Goal: Complete application form: Complete application form

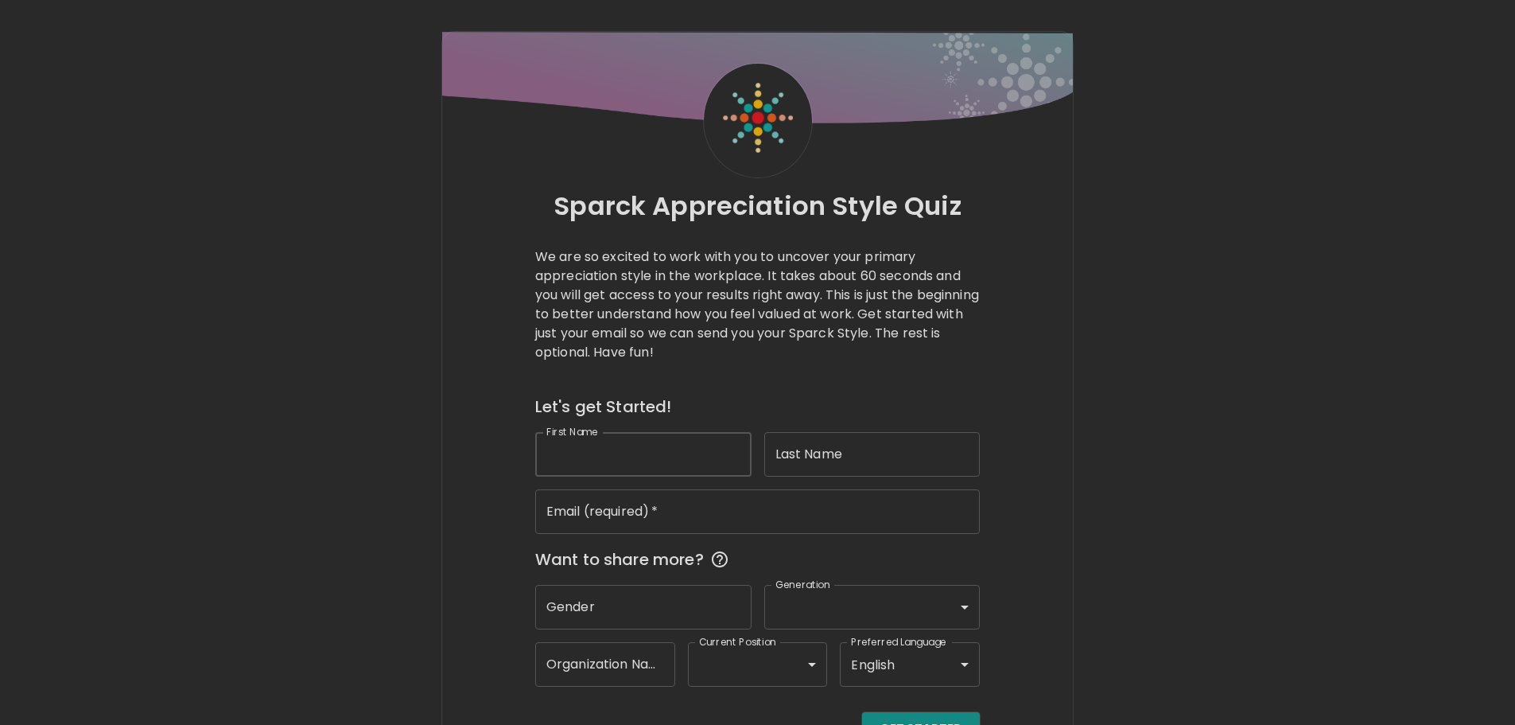
click at [664, 451] on input "First Name" at bounding box center [643, 454] width 216 height 45
click at [594, 430] on label "First Name" at bounding box center [572, 432] width 52 height 14
click at [594, 432] on input "[PERSON_NAME]" at bounding box center [643, 454] width 216 height 45
click at [589, 453] on input "[PERSON_NAME]" at bounding box center [643, 454] width 216 height 45
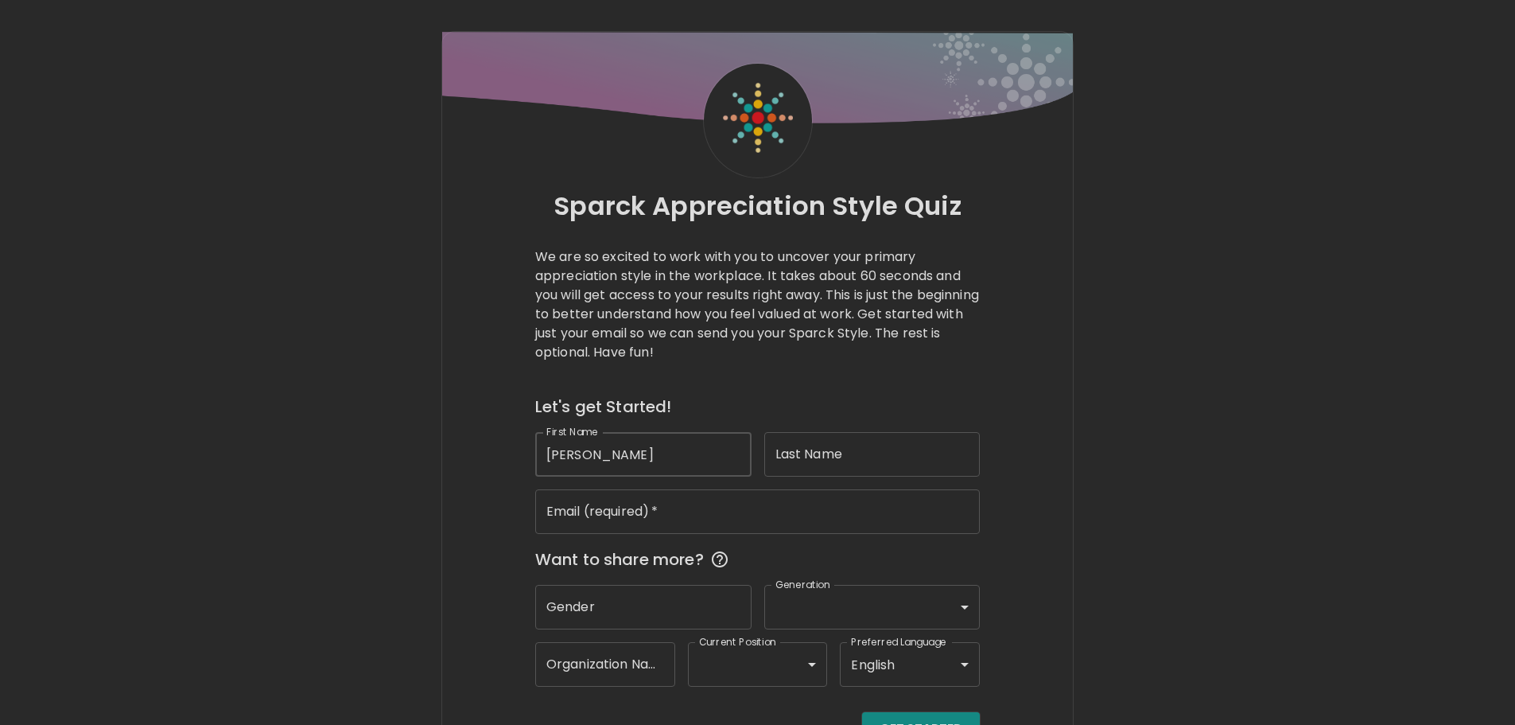
type input "[PERSON_NAME]"
type input "[PERSON_NAME][EMAIL_ADDRESS][PERSON_NAME][DOMAIN_NAME]"
click at [630, 597] on input "Gender" at bounding box center [643, 607] width 216 height 45
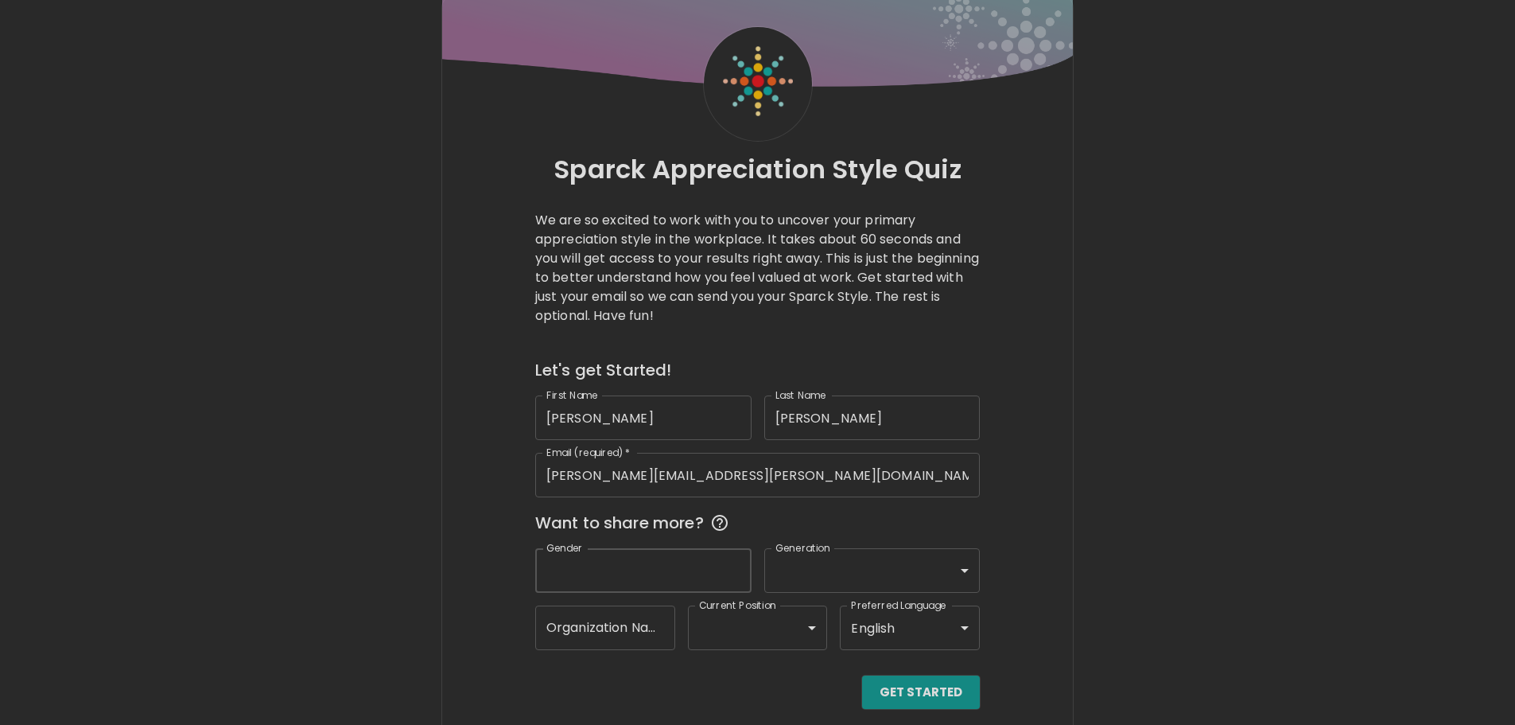
scroll to position [52, 0]
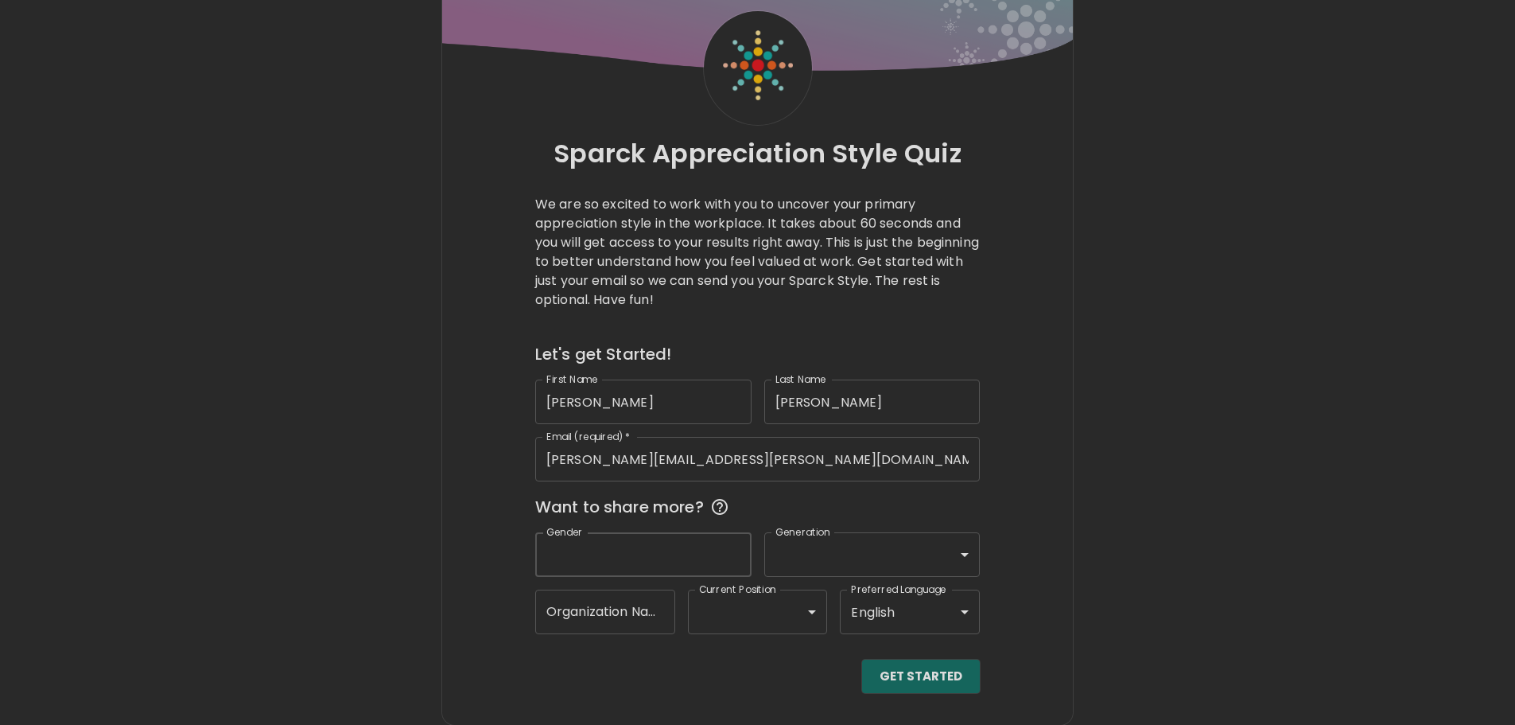
click at [917, 670] on button "Get Started" at bounding box center [921, 675] width 118 height 33
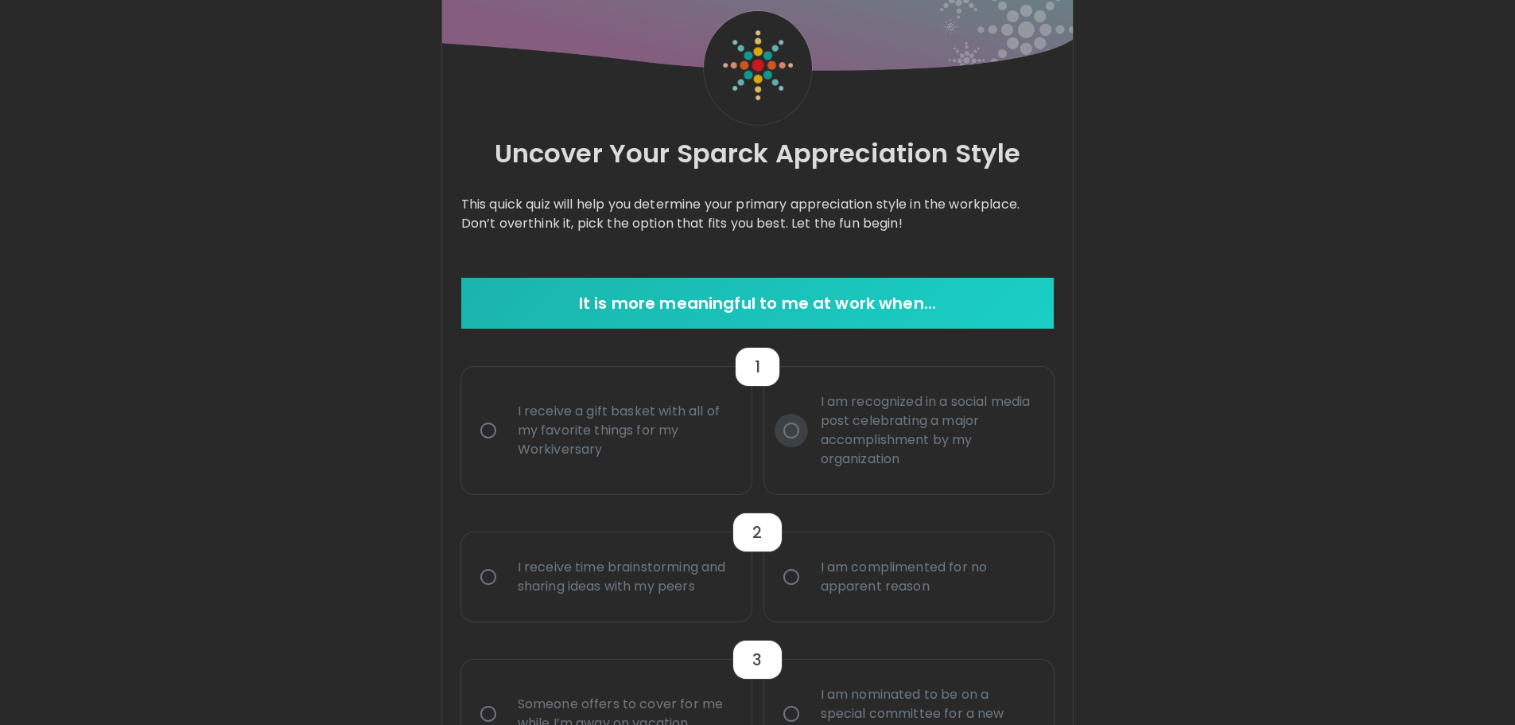
click at [795, 426] on input "I am recognized in a social media post celebrating a major accomplishment by my…" at bounding box center [791, 430] width 33 height 33
radio input "true"
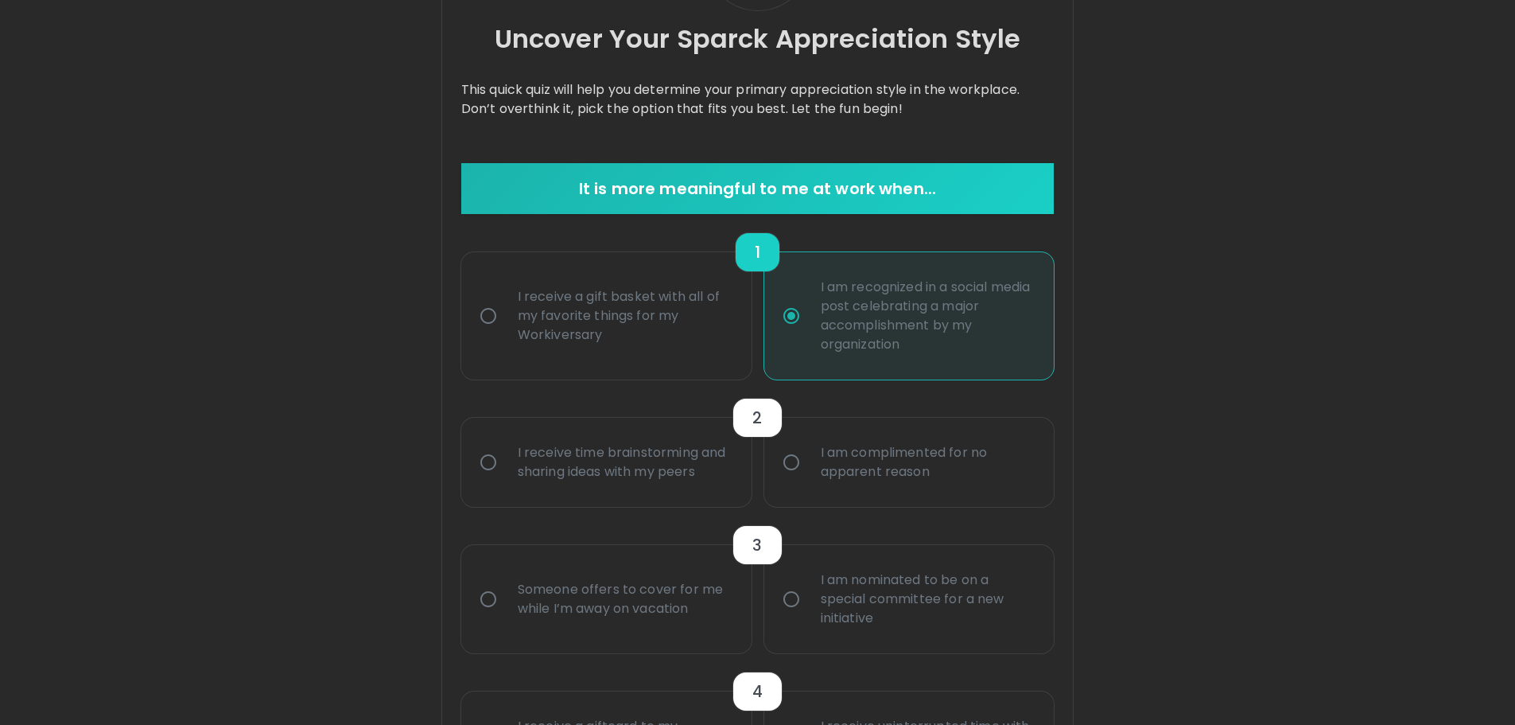
scroll to position [180, 0]
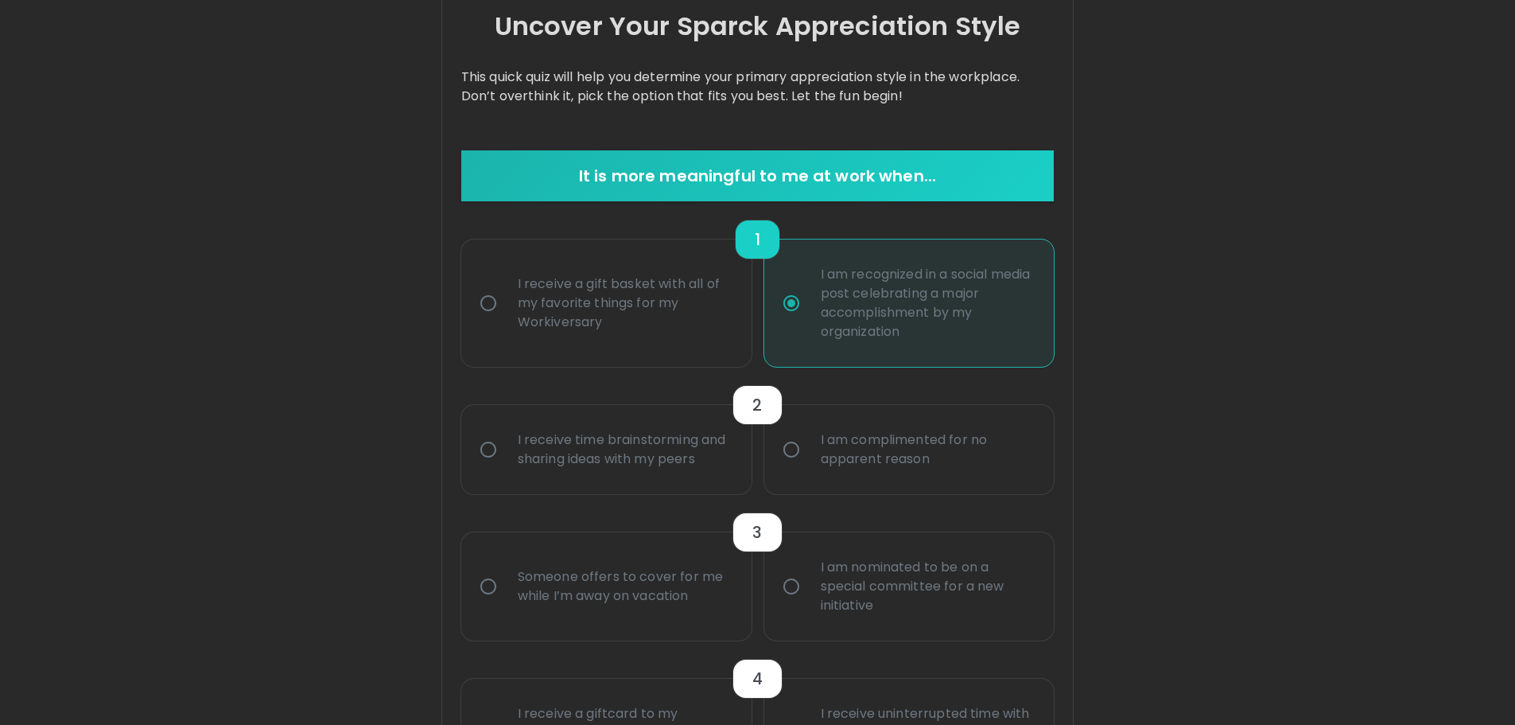
click at [492, 450] on input "I receive time brainstorming and sharing ideas with my peers" at bounding box center [488, 449] width 33 height 33
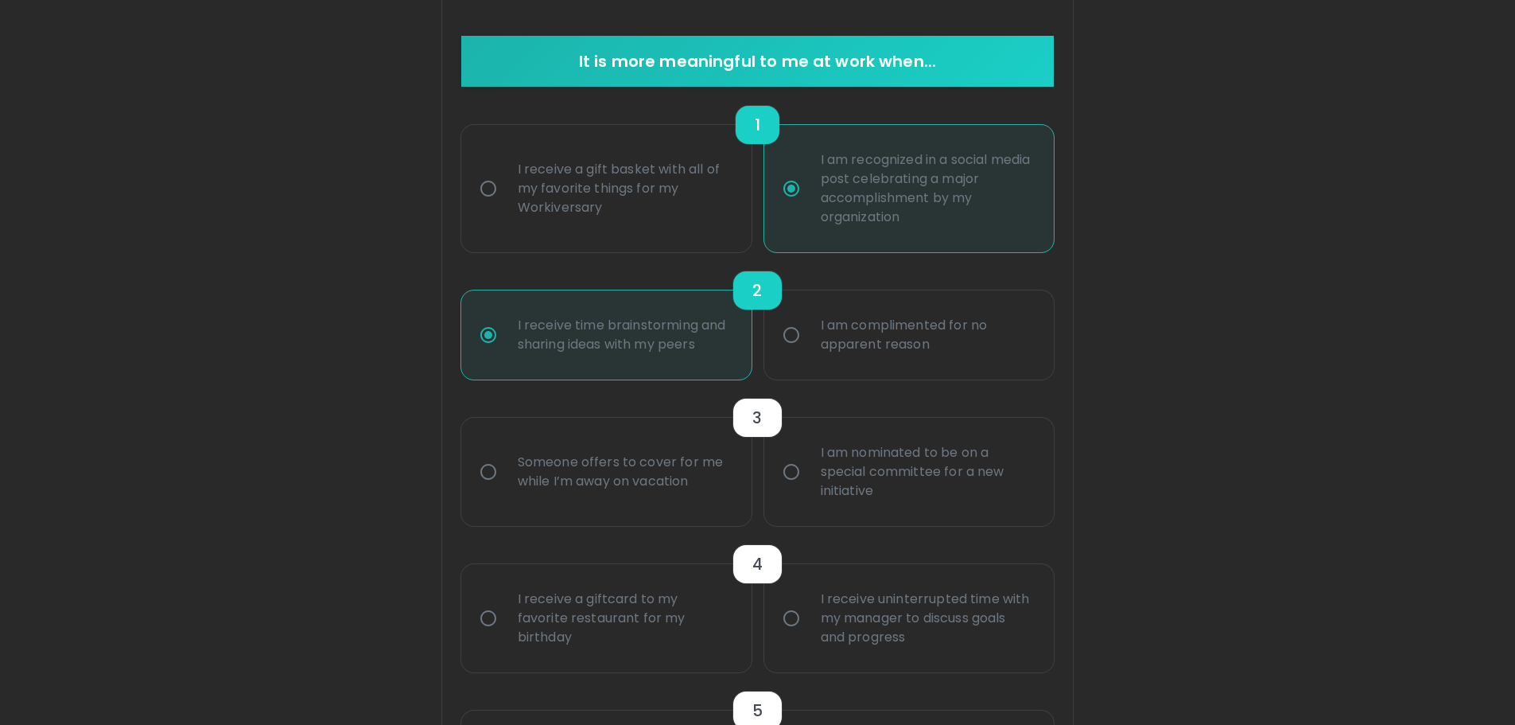
scroll to position [307, 0]
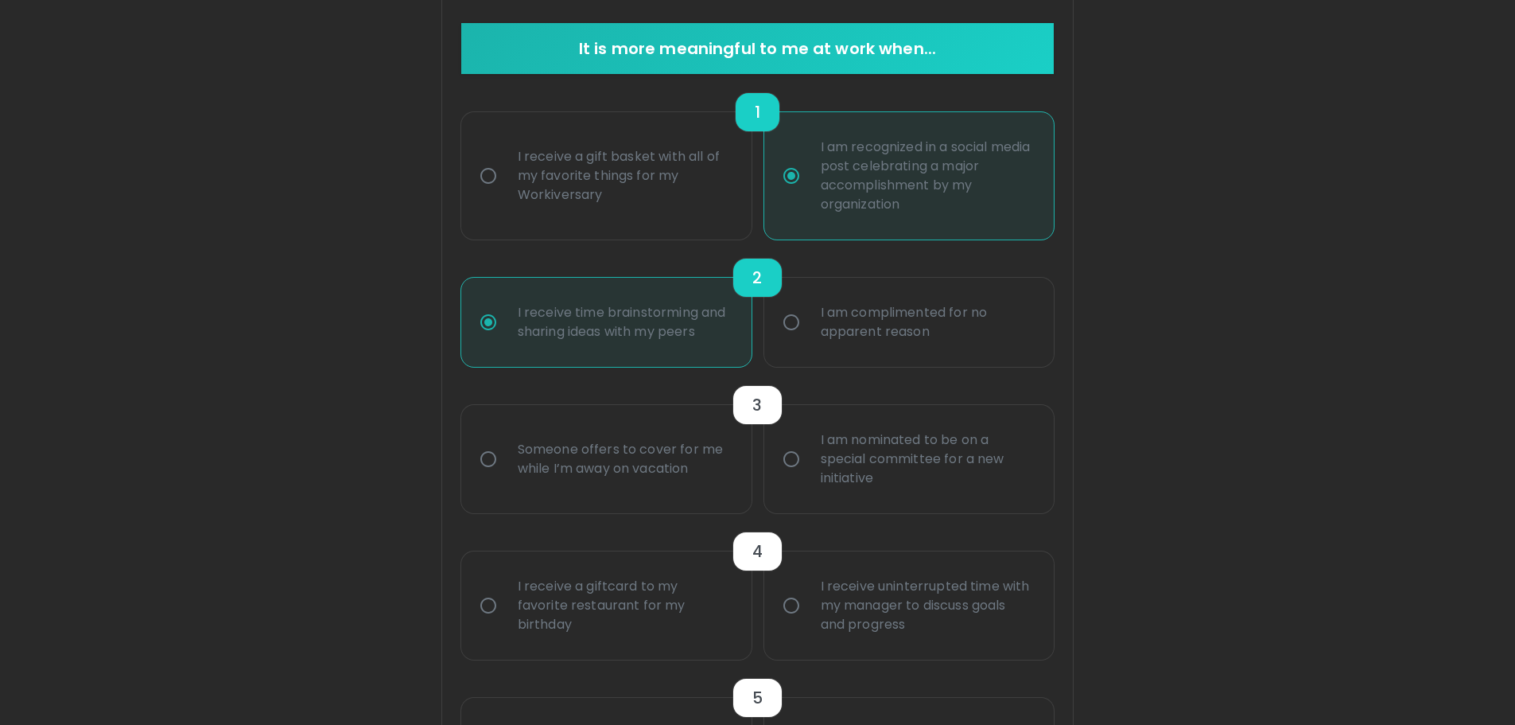
radio input "true"
click at [487, 454] on input "Someone offers to cover for me while I’m away on vacation" at bounding box center [488, 458] width 33 height 33
radio input "false"
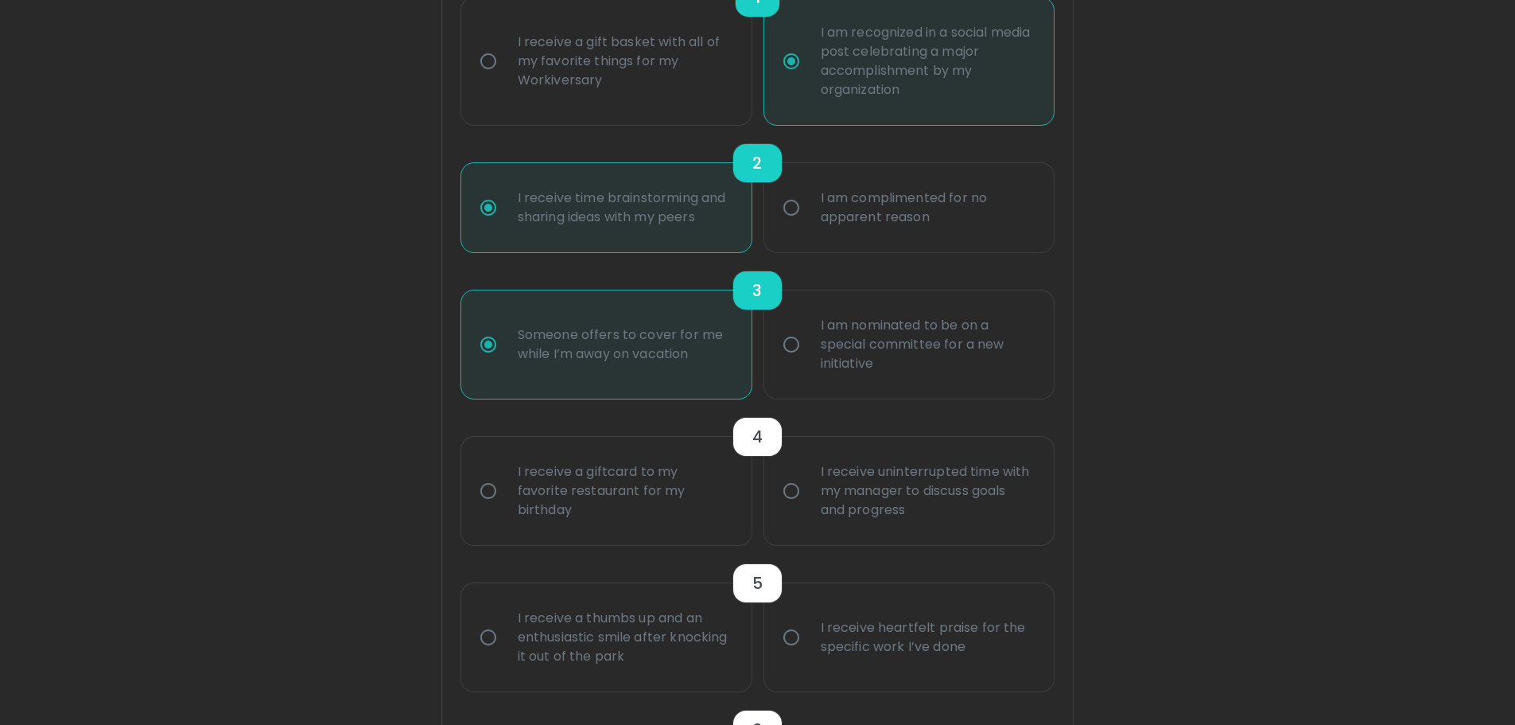
scroll to position [434, 0]
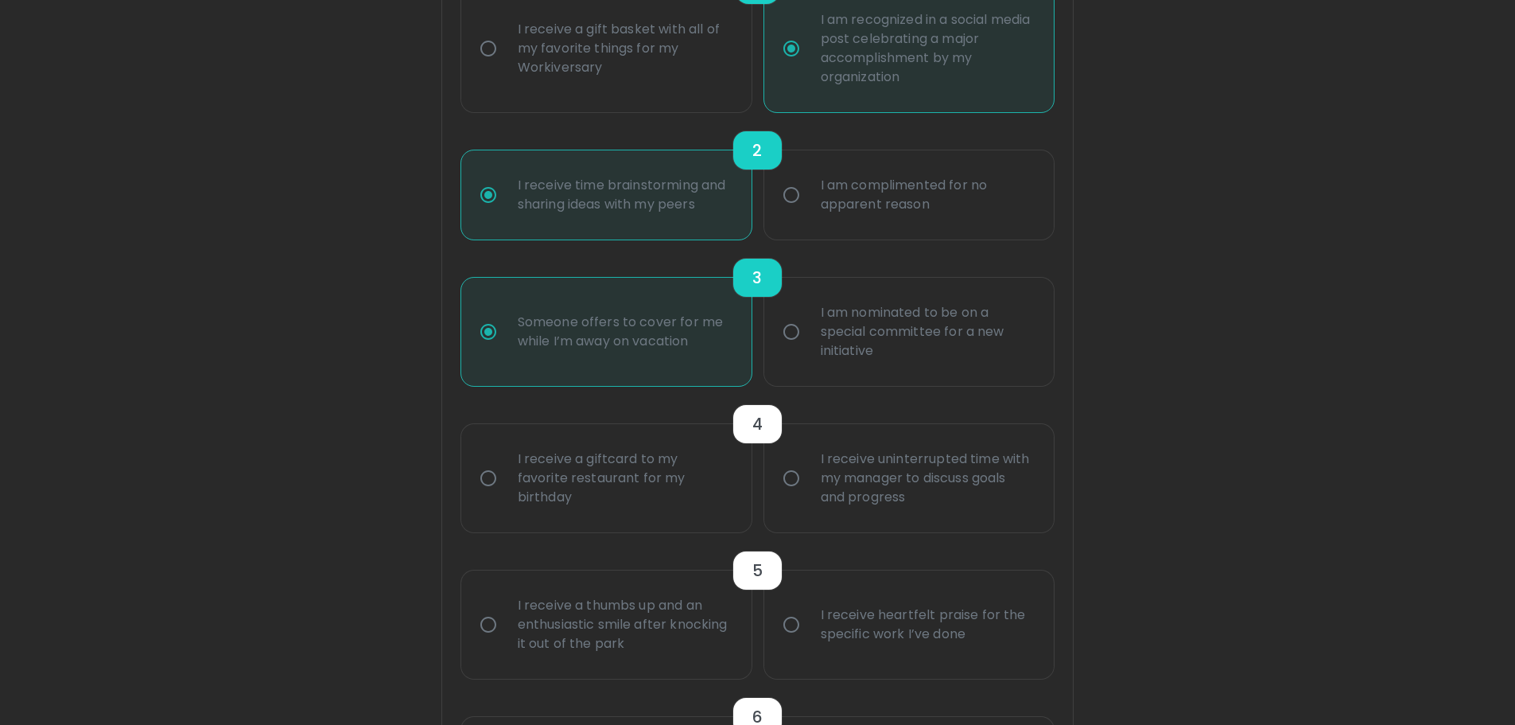
radio input "true"
click at [787, 480] on input "I receive uninterrupted time with my manager to discuss goals and progress" at bounding box center [791, 477] width 33 height 33
radio input "false"
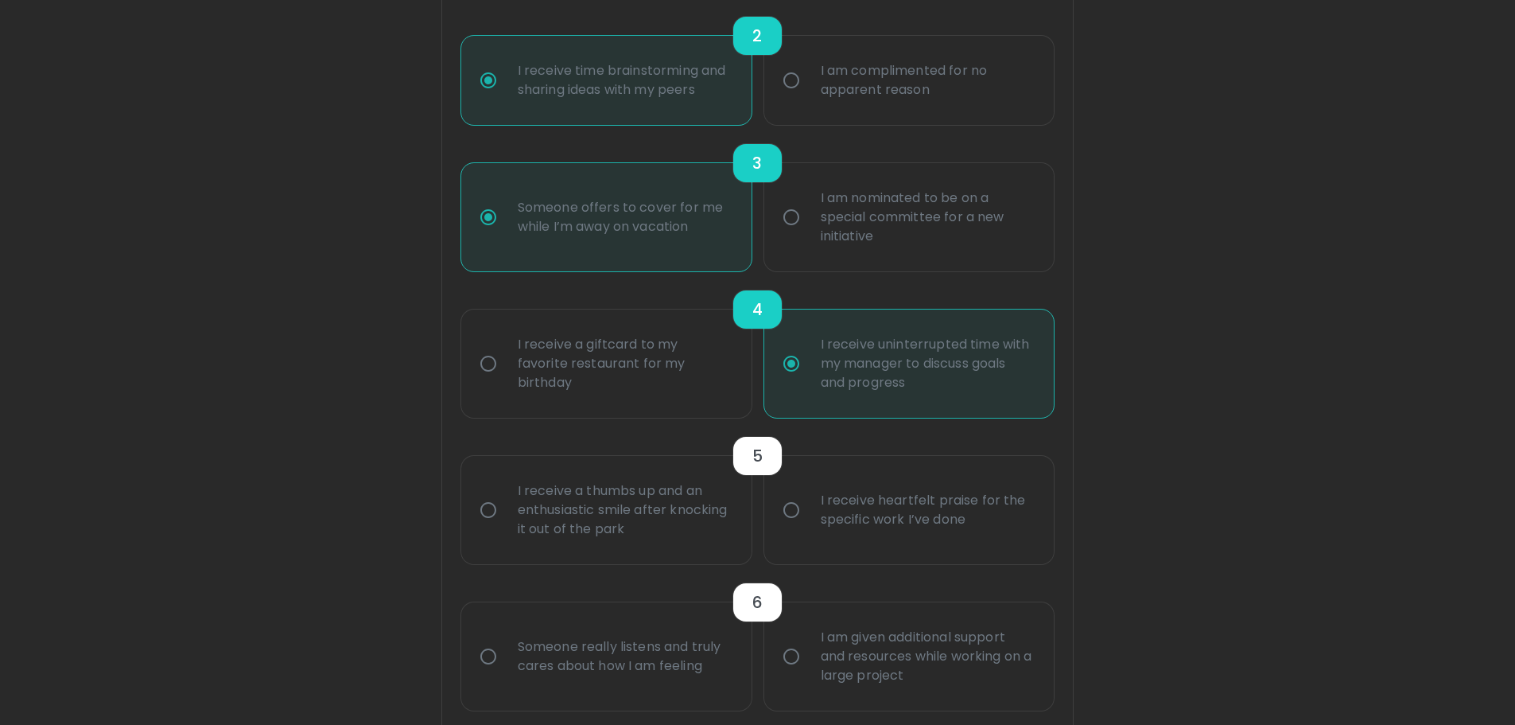
scroll to position [562, 0]
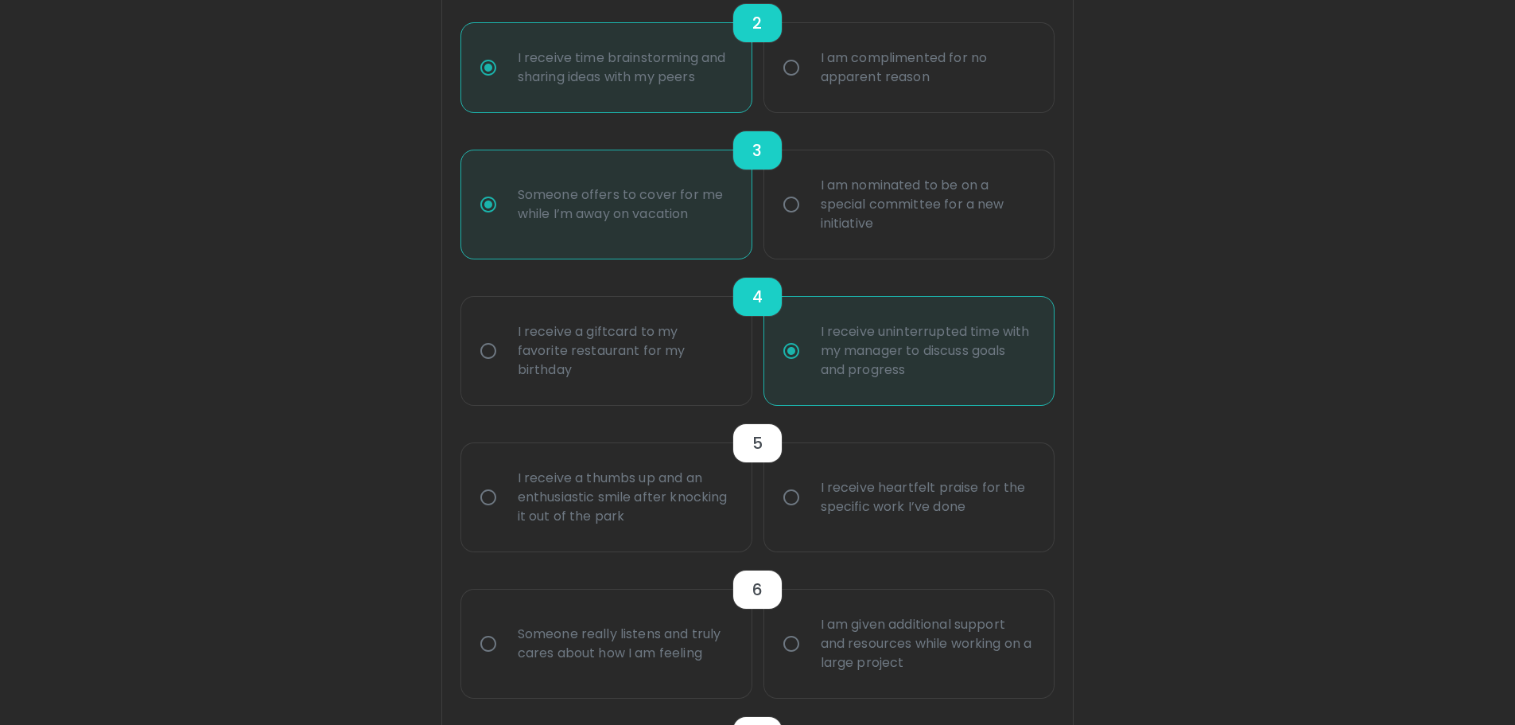
radio input "true"
click at [791, 492] on input "I receive heartfelt praise for the specific work I’ve done" at bounding box center [791, 496] width 33 height 33
radio input "false"
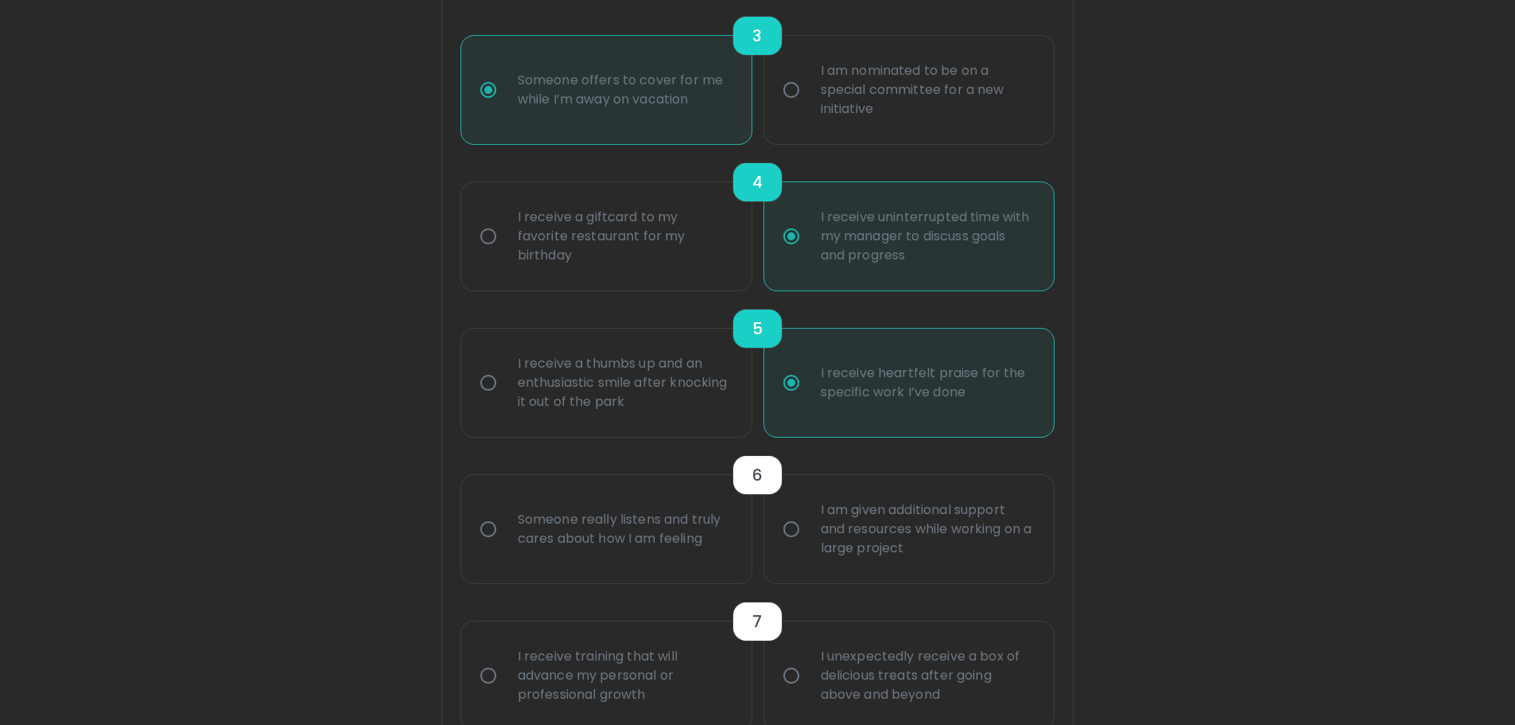
scroll to position [689, 0]
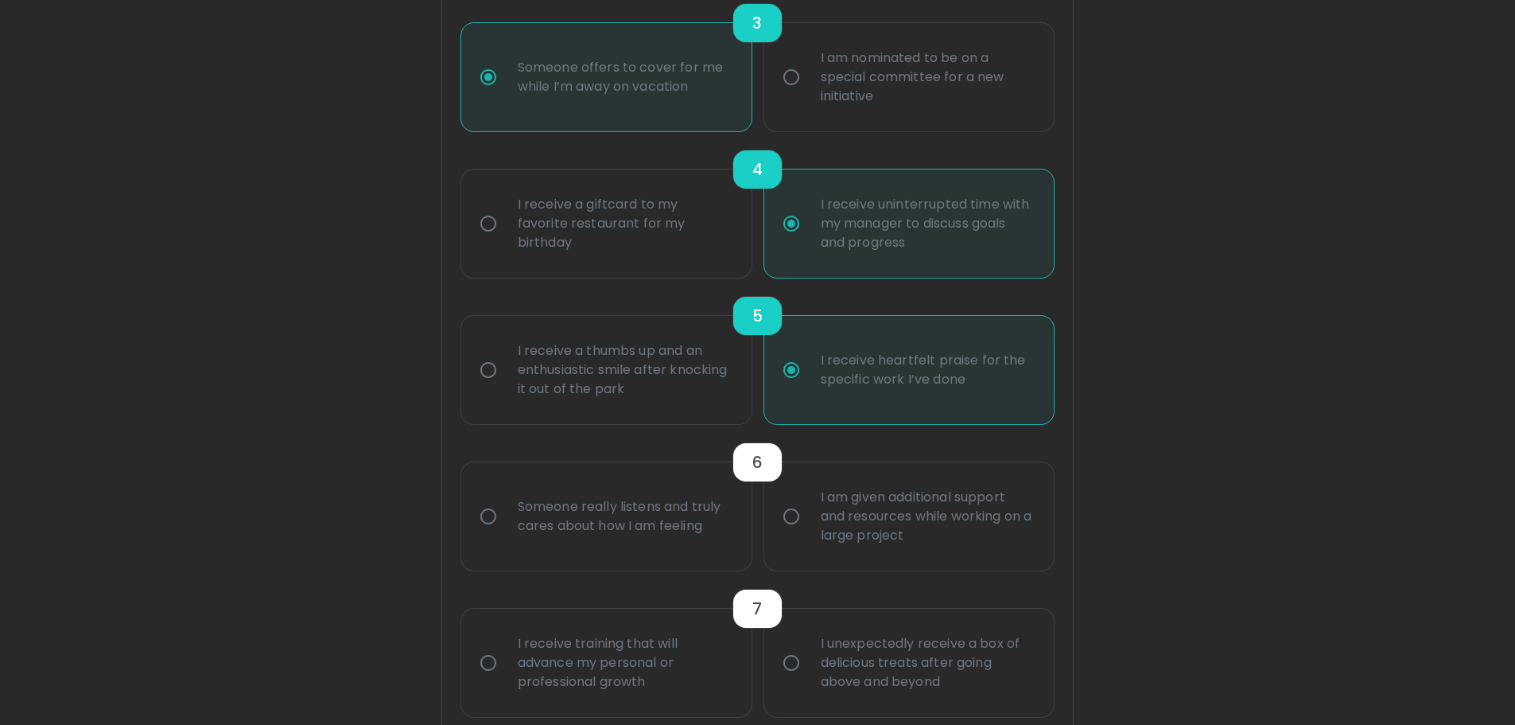
radio input "true"
click at [794, 512] on input "I am given additional support and resources while working on a large project" at bounding box center [791, 515] width 33 height 33
radio input "false"
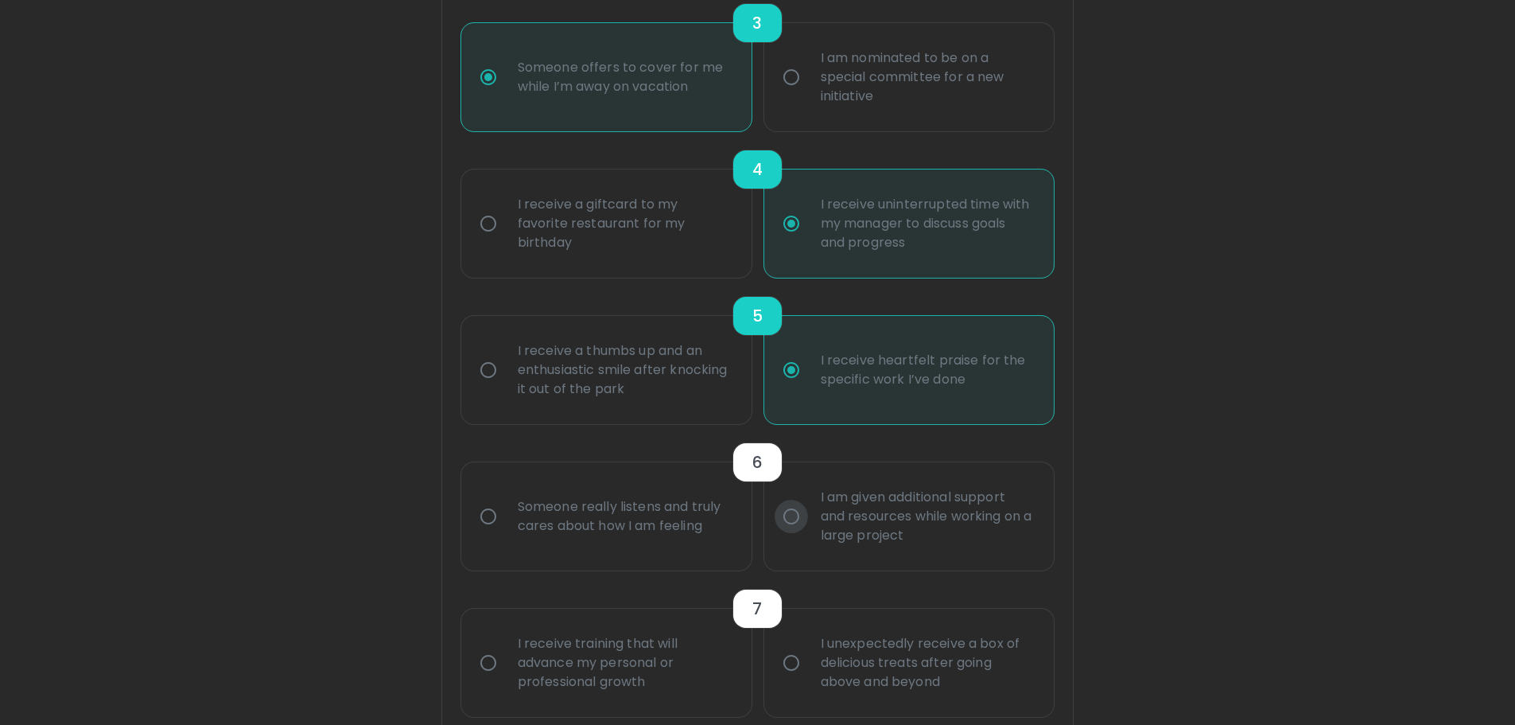
radio input "false"
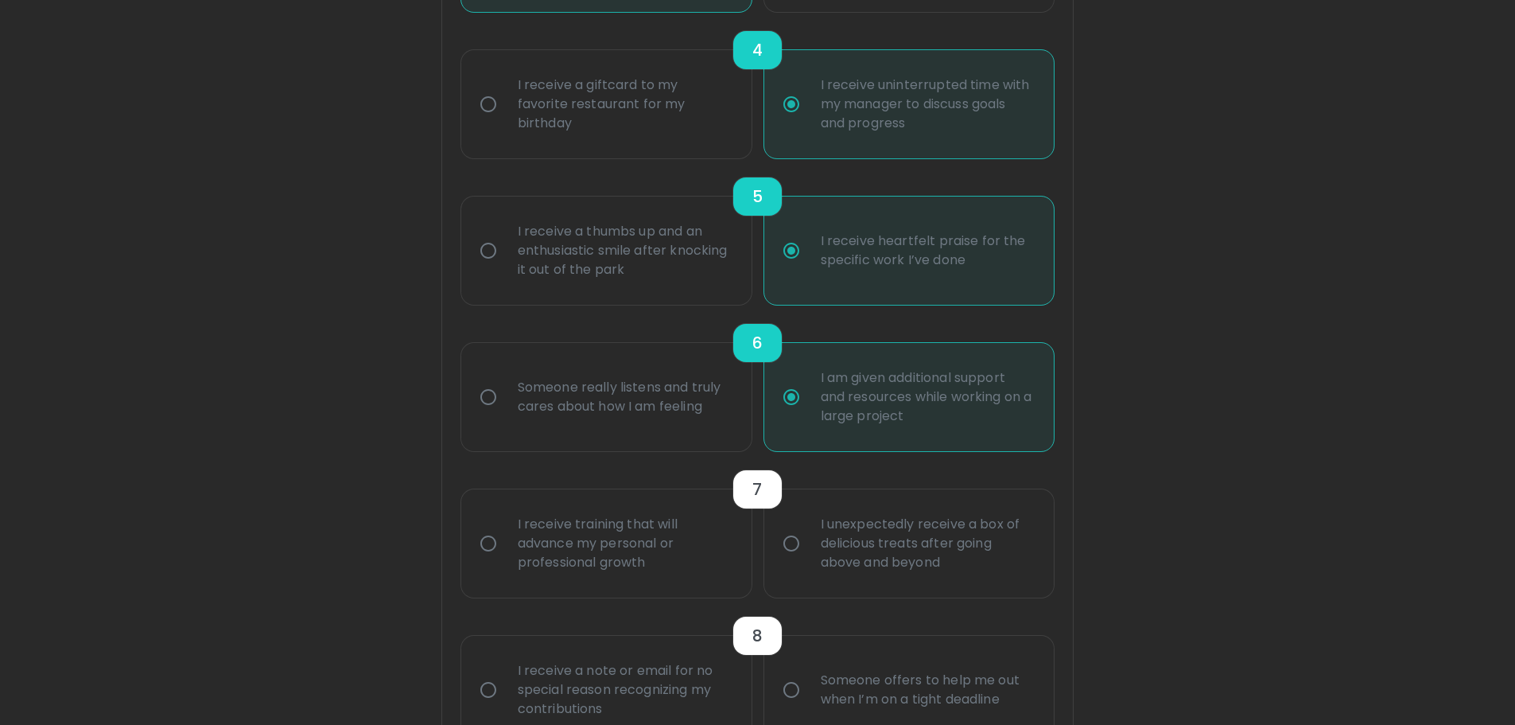
scroll to position [816, 0]
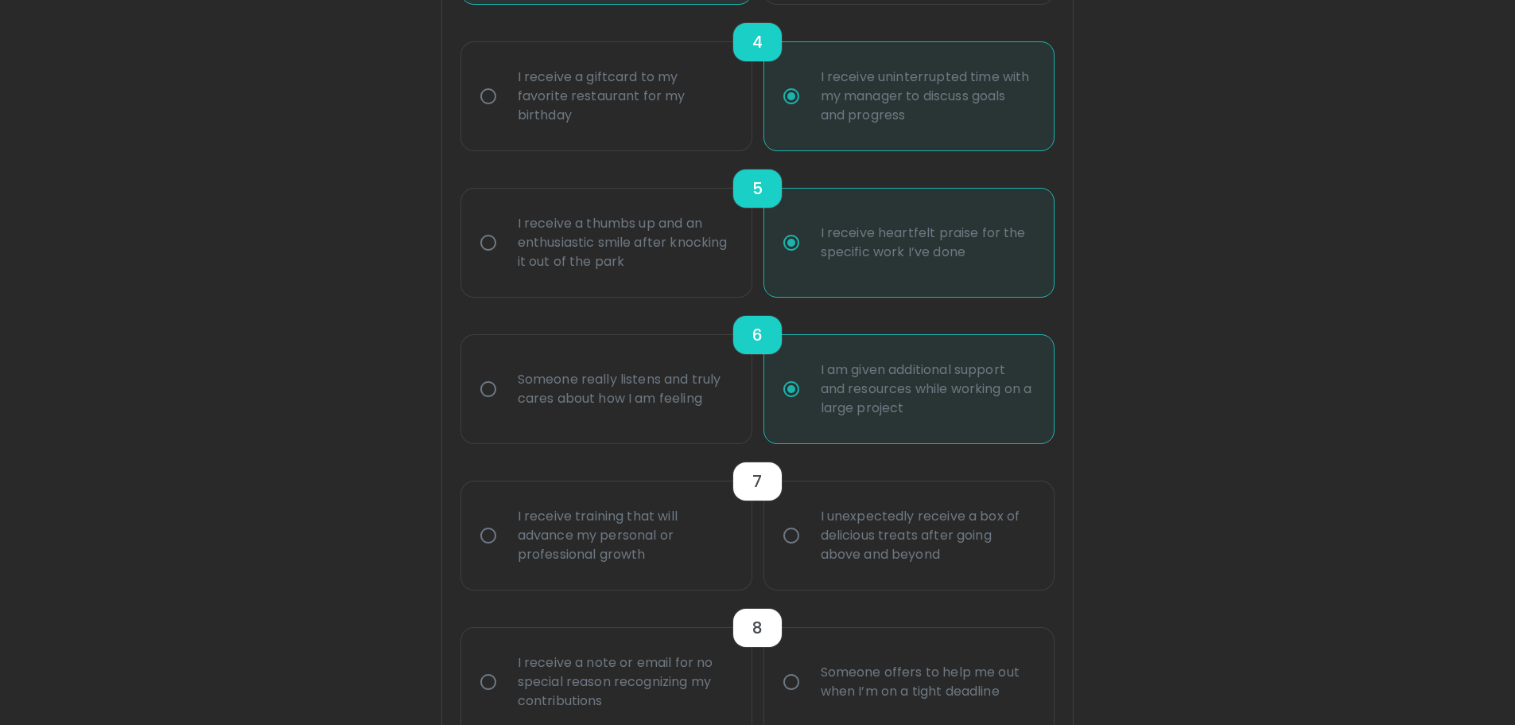
radio input "true"
click at [519, 533] on div "I receive training that will advance my personal or professional growth" at bounding box center [624, 535] width 238 height 95
click at [505, 533] on input "I receive training that will advance my personal or professional growth" at bounding box center [488, 535] width 33 height 33
radio input "false"
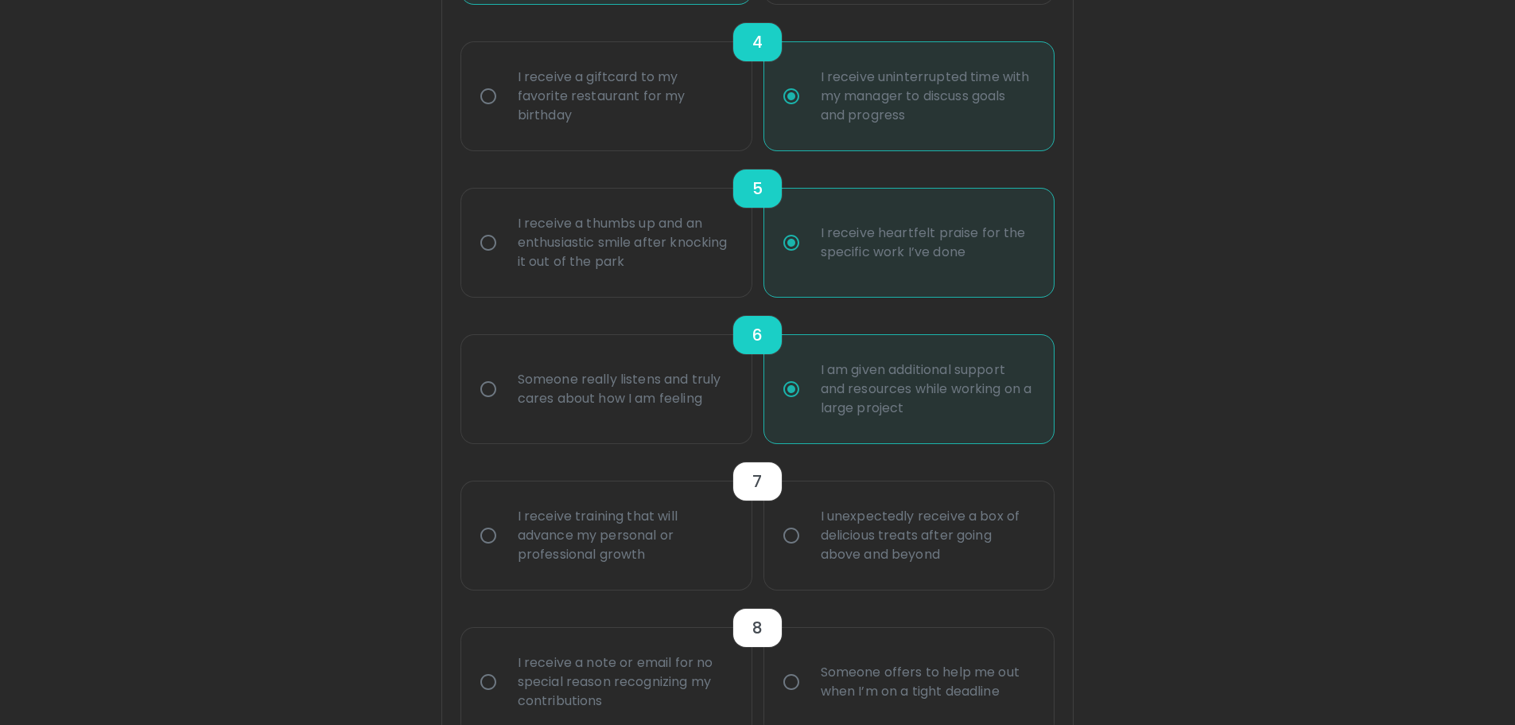
radio input "false"
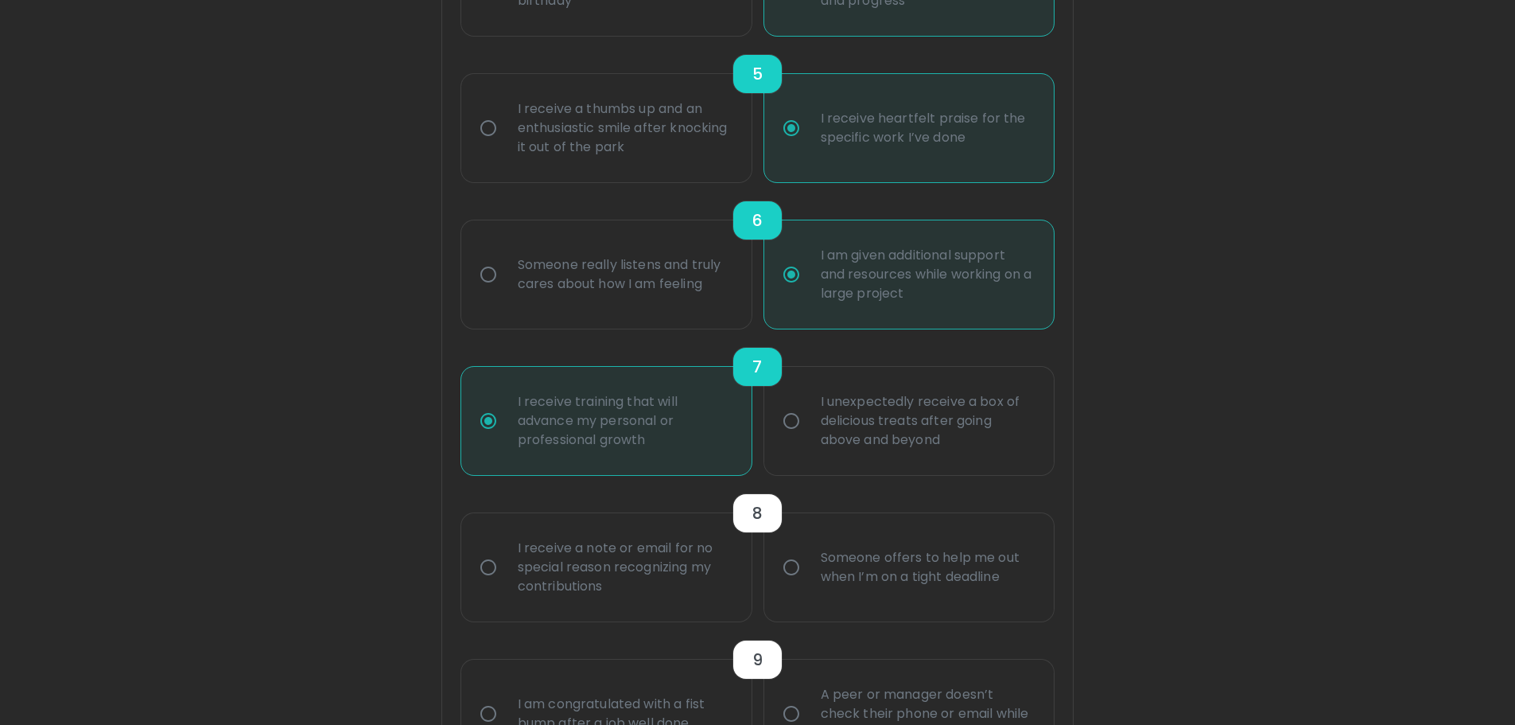
scroll to position [943, 0]
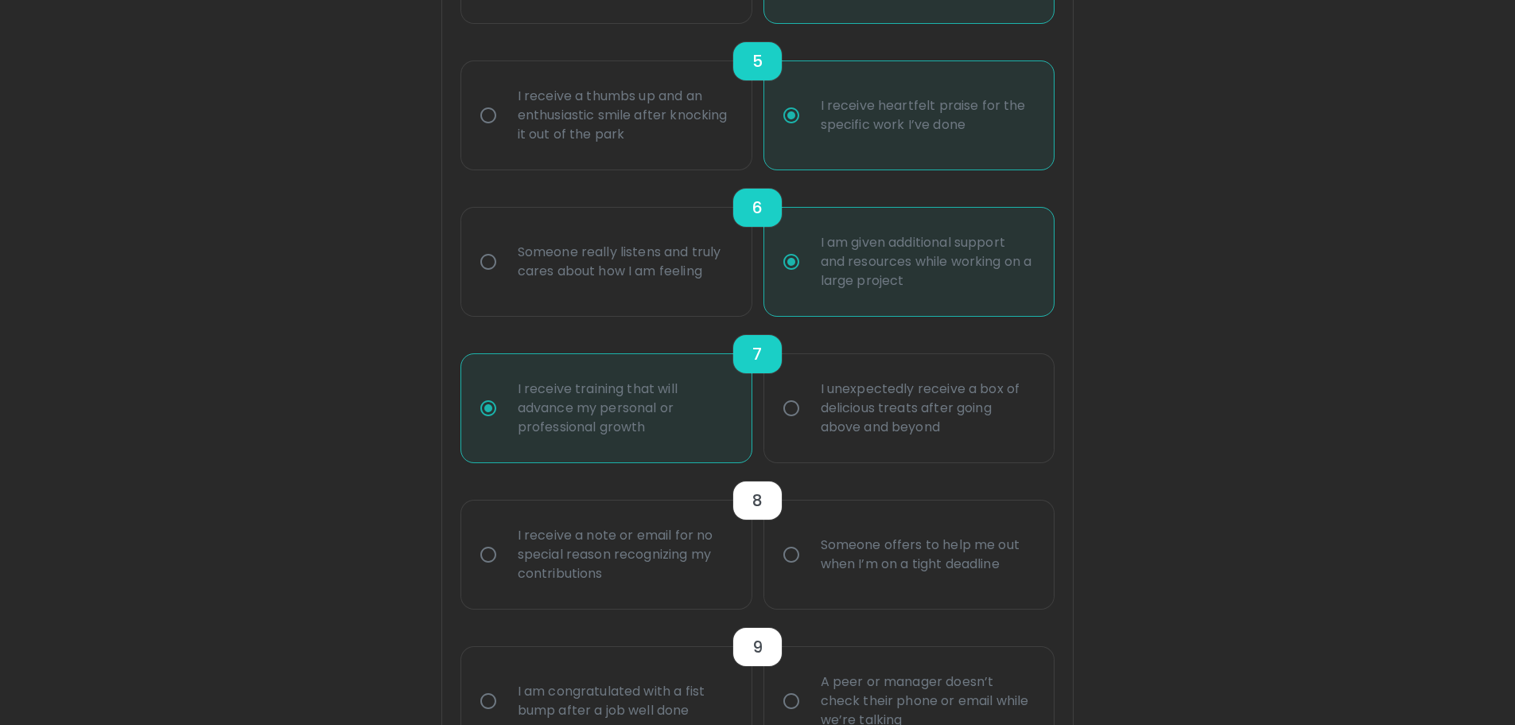
radio input "true"
click at [795, 569] on input "Someone offers to help me out when I’m on a tight deadline" at bounding box center [791, 554] width 33 height 33
radio input "false"
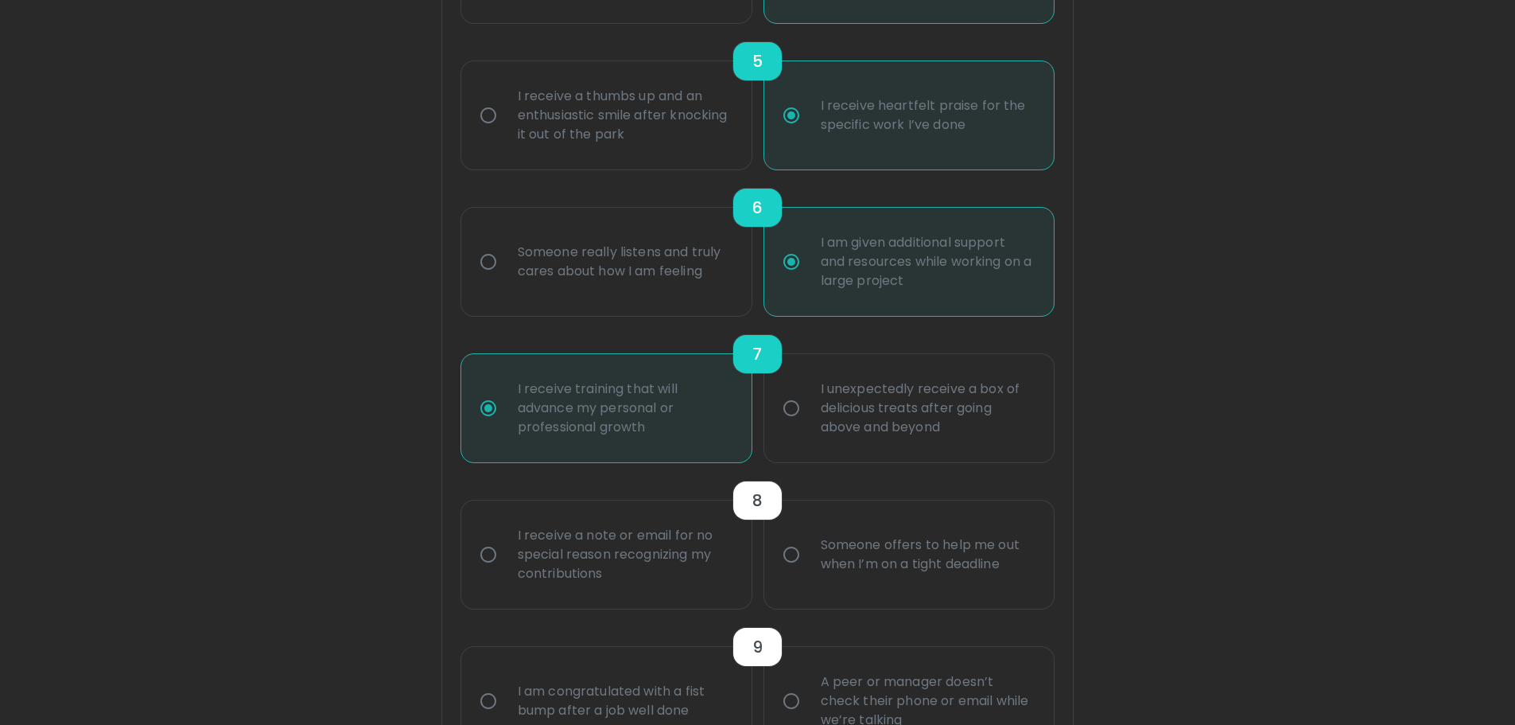
radio input "false"
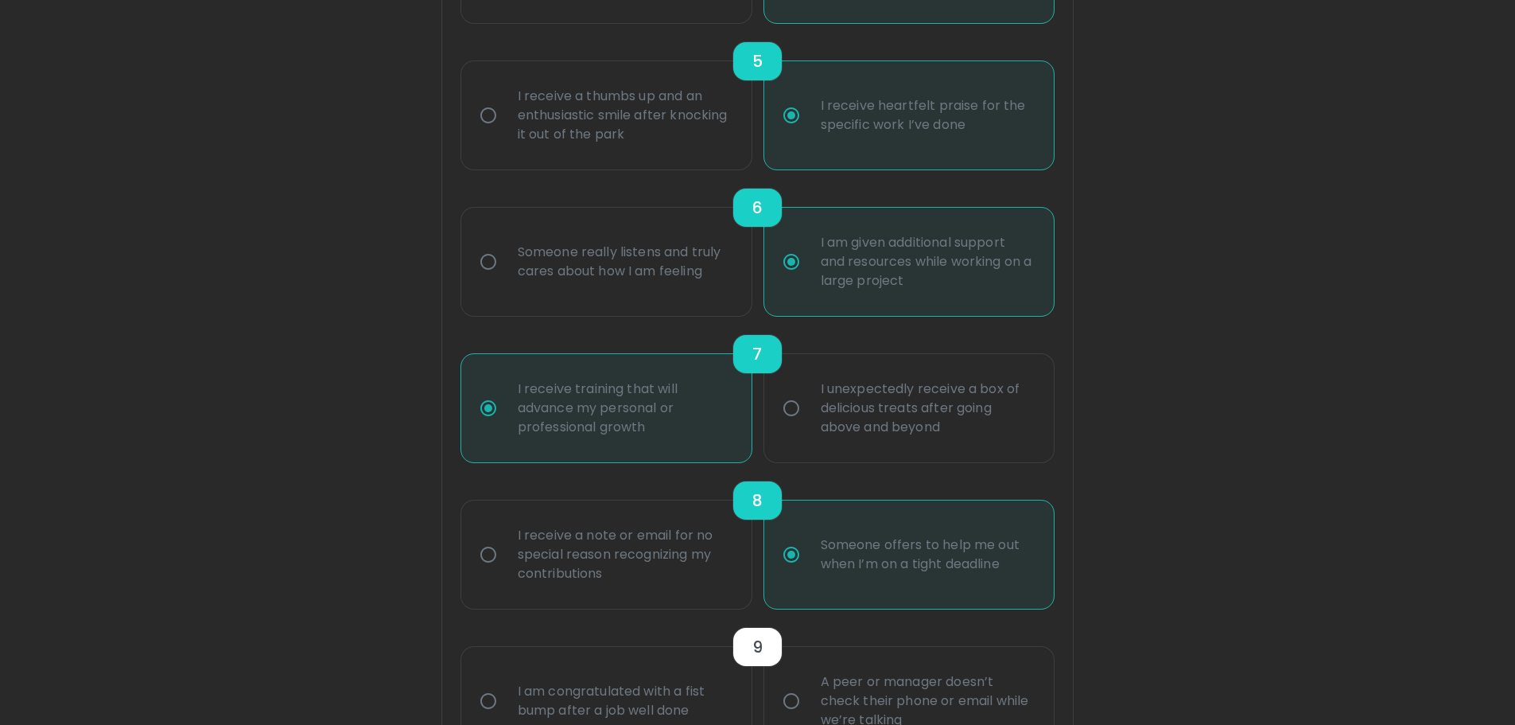
scroll to position [1071, 0]
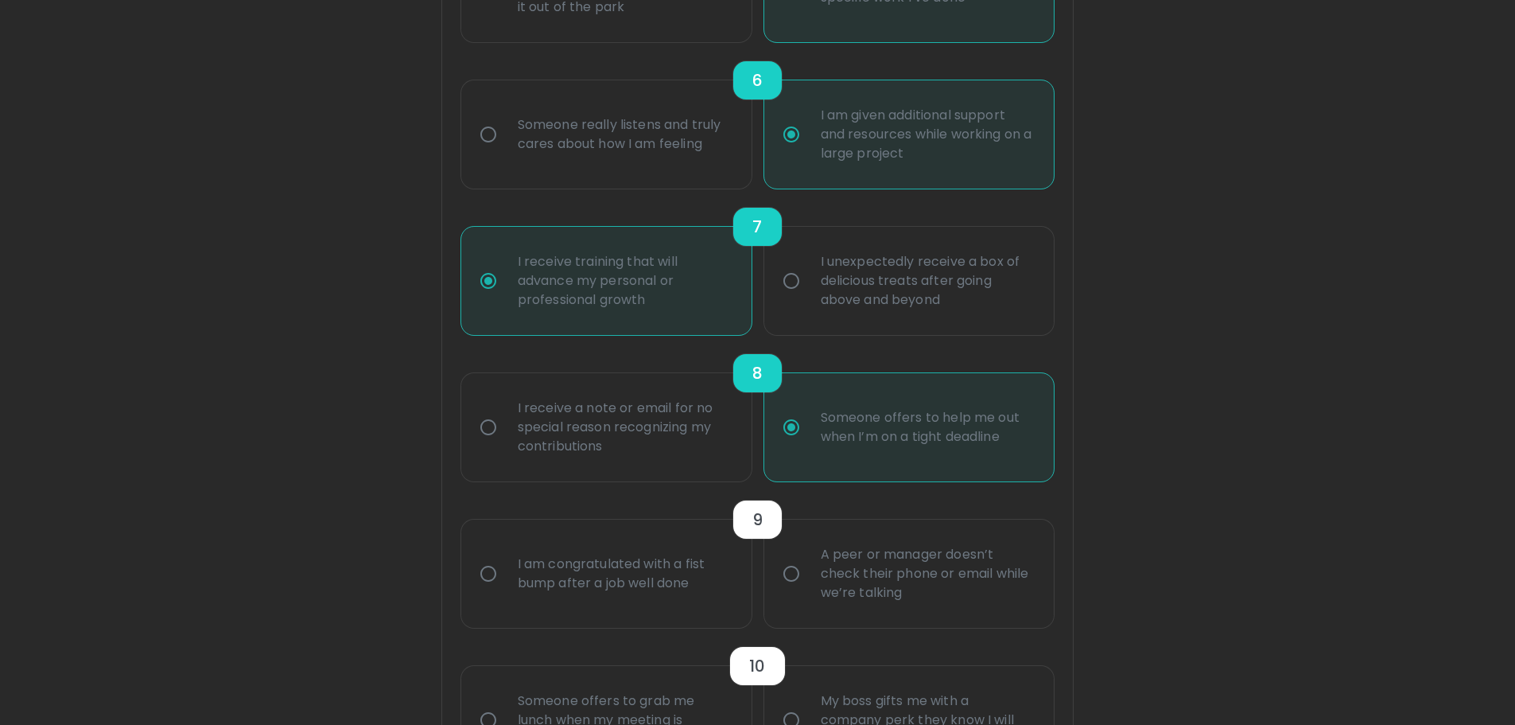
radio input "true"
click at [678, 580] on div "I am congratulated with a fist bump after a job well done" at bounding box center [624, 573] width 238 height 76
click at [505, 580] on input "I am congratulated with a fist bump after a job well done" at bounding box center [488, 573] width 33 height 33
radio input "false"
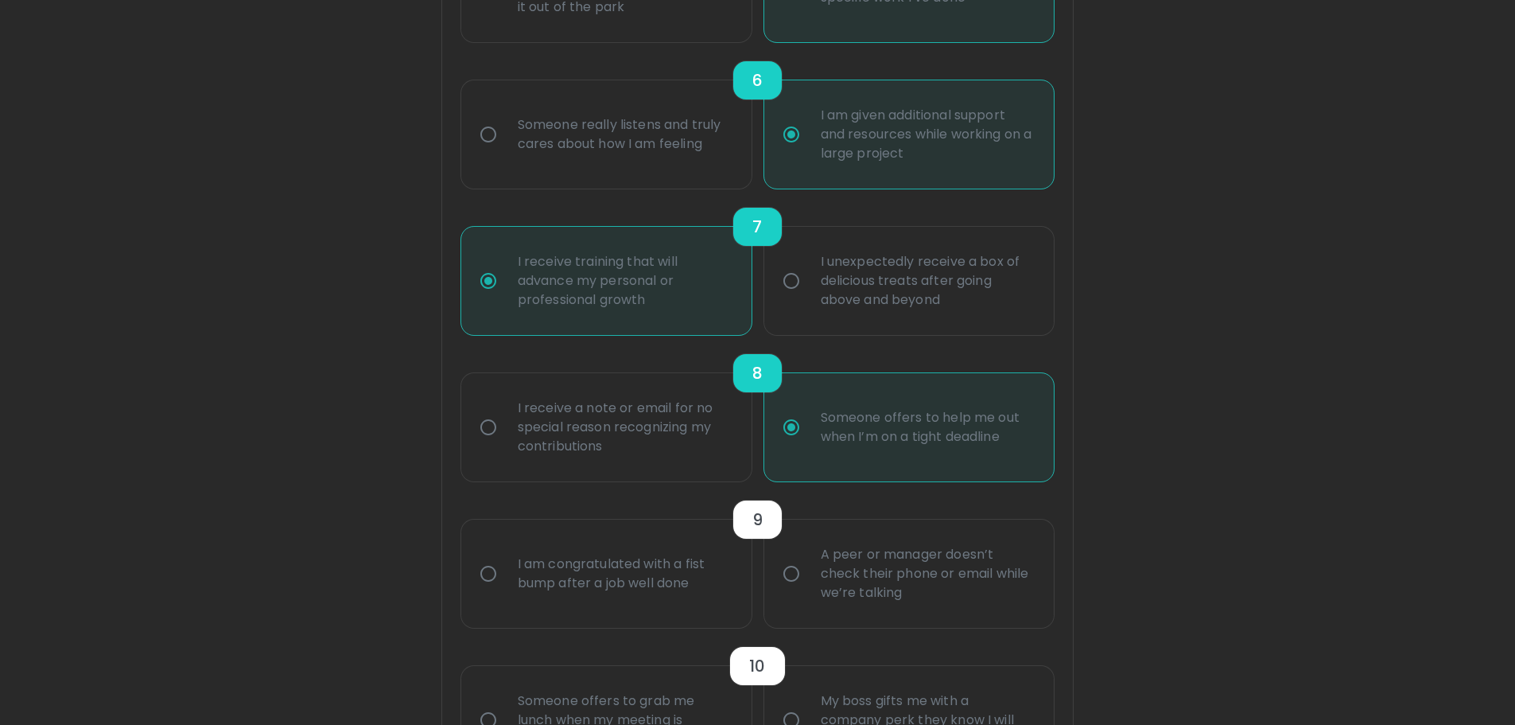
radio input "false"
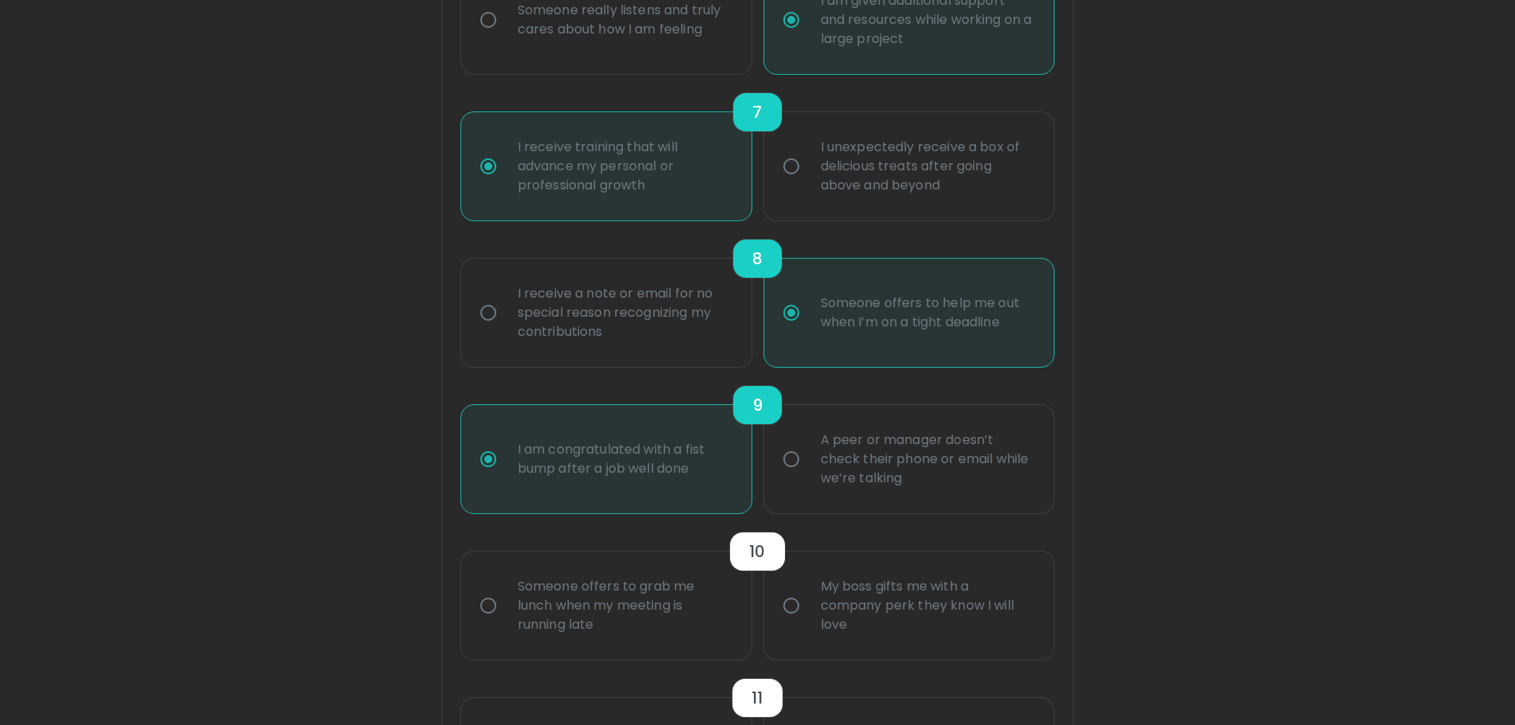
scroll to position [1198, 0]
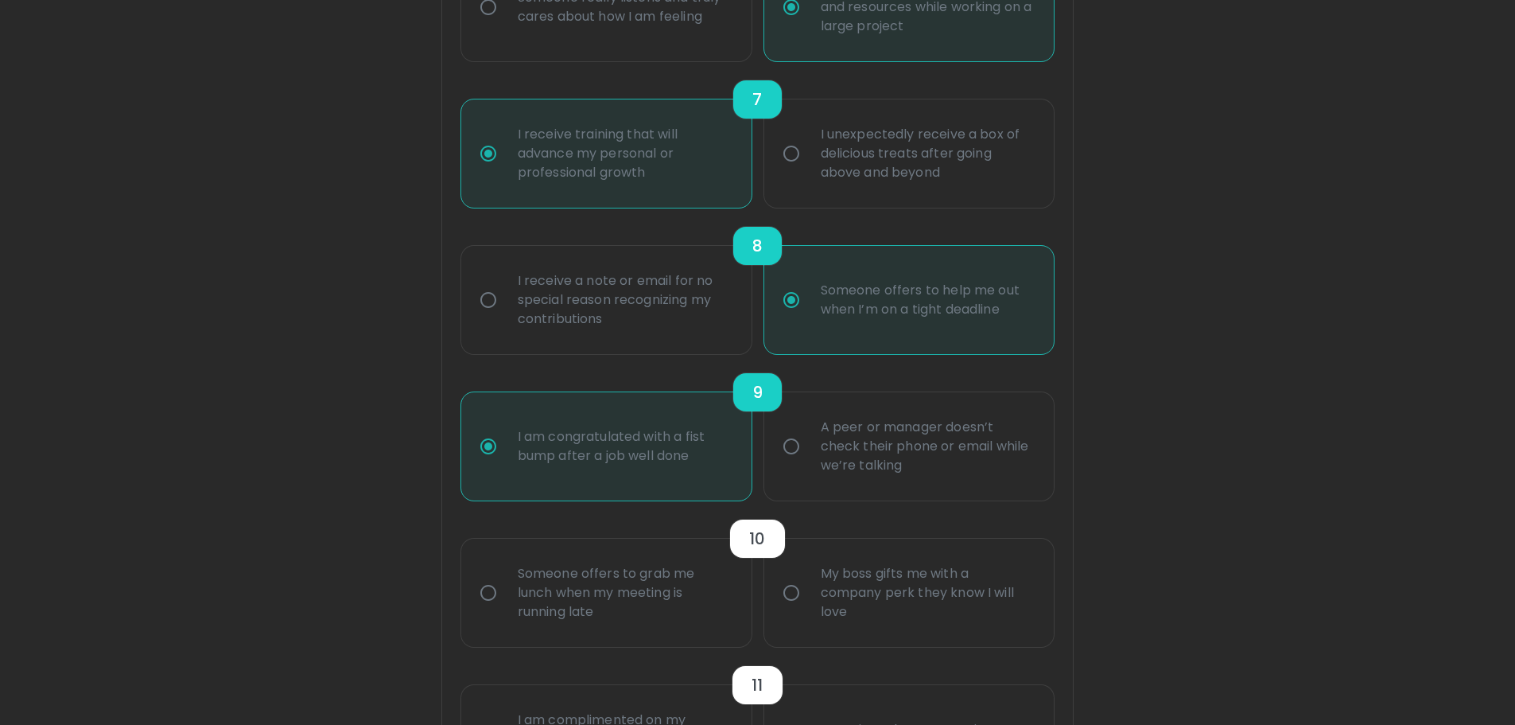
radio input "true"
click at [702, 614] on div "Someone offers to grab me lunch when my meeting is running late" at bounding box center [624, 592] width 238 height 95
click at [505, 609] on input "Someone offers to grab me lunch when my meeting is running late" at bounding box center [488, 592] width 33 height 33
radio input "false"
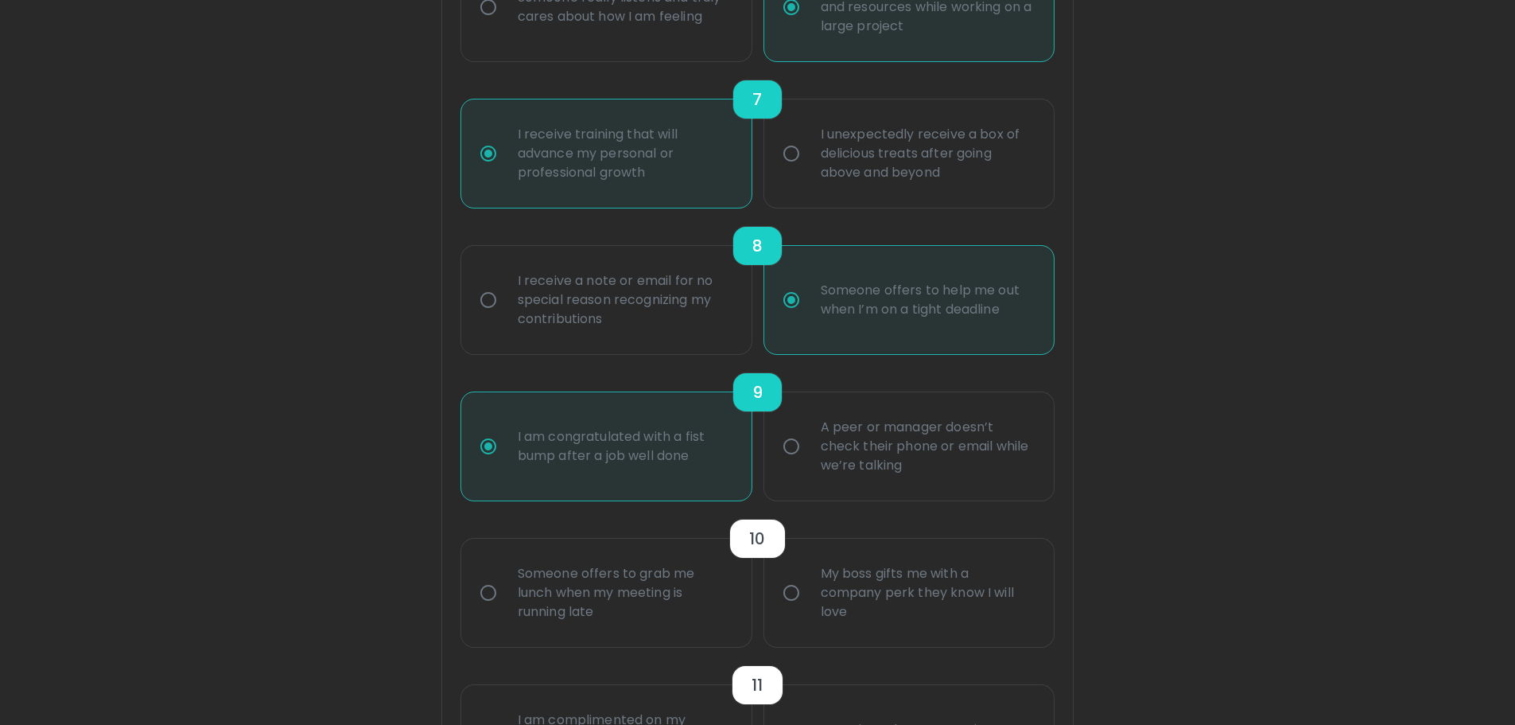
radio input "false"
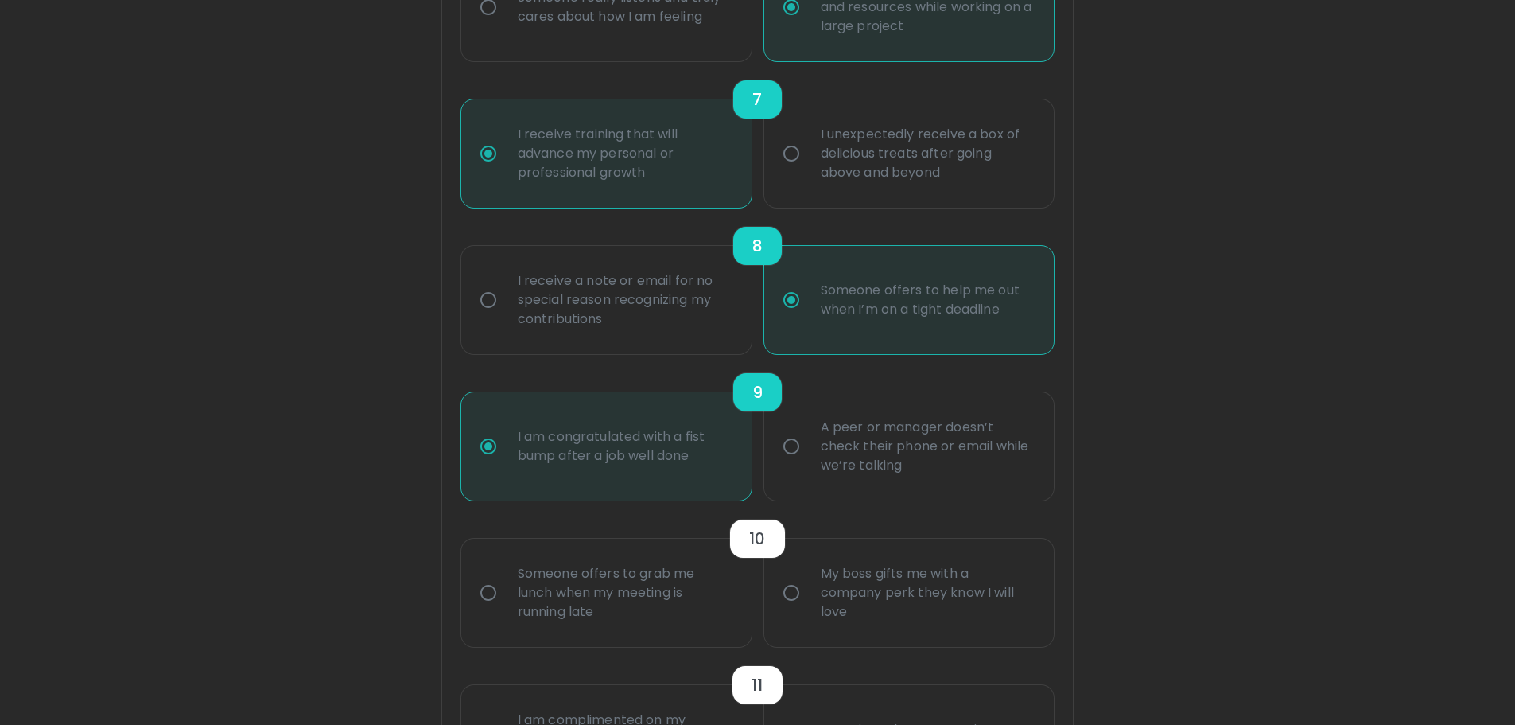
radio input "false"
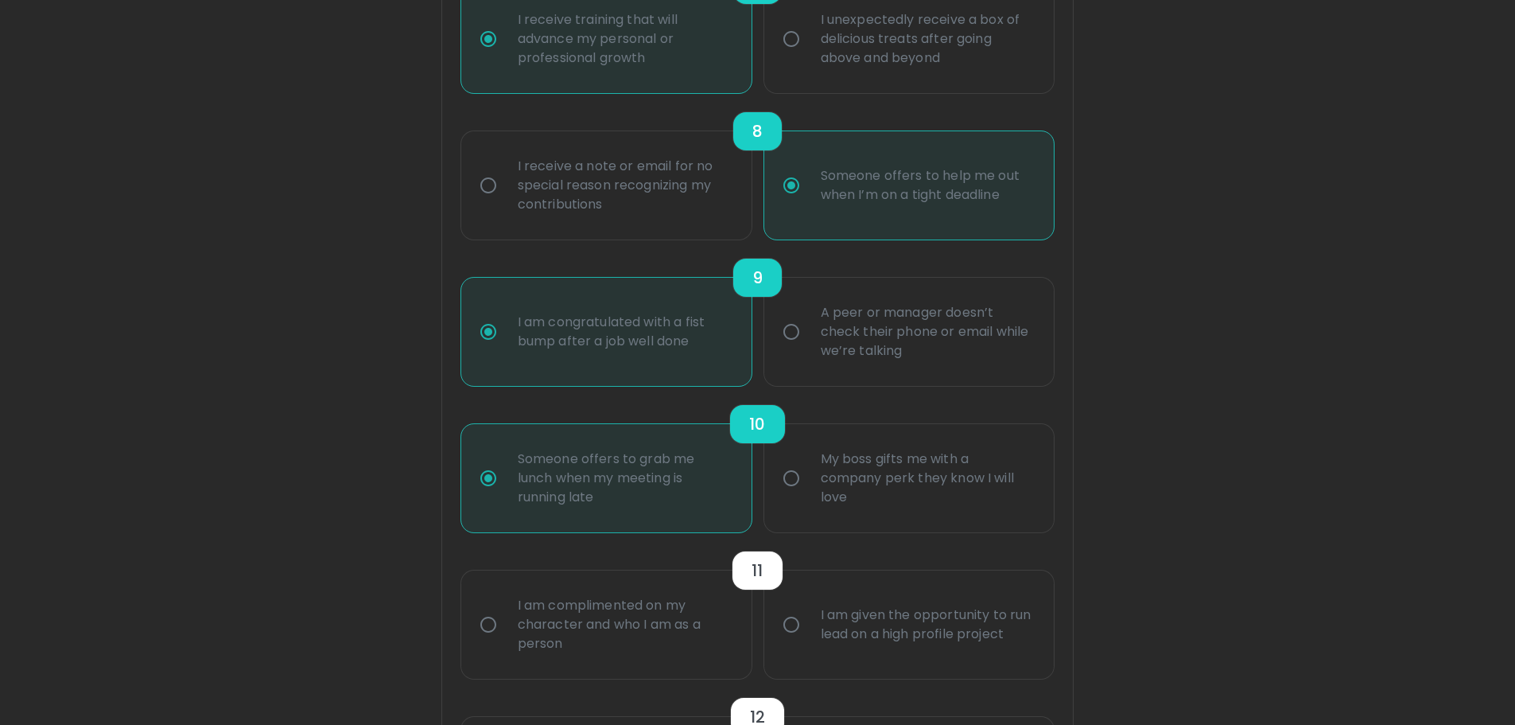
scroll to position [1325, 0]
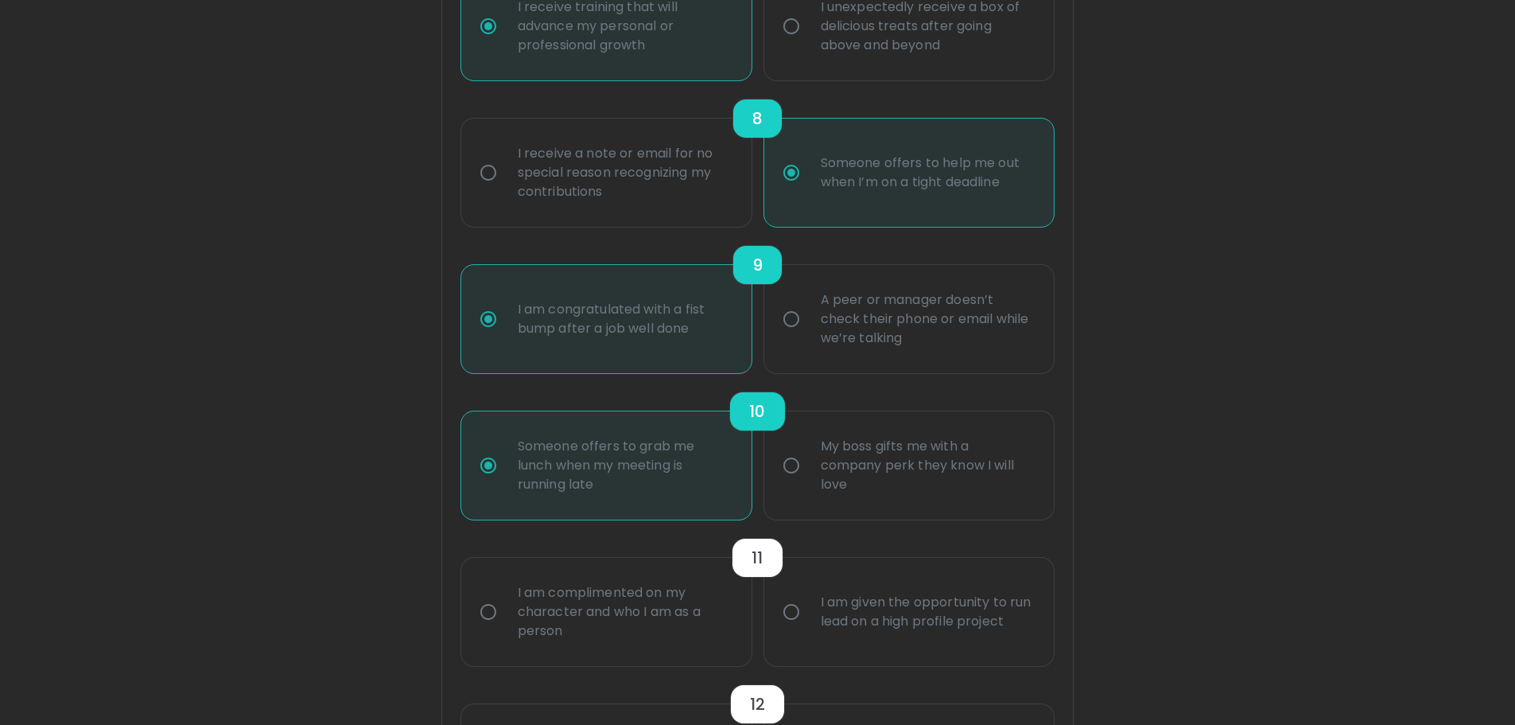
radio input "true"
click at [701, 623] on div "I am complimented on my character and who I am as a person" at bounding box center [624, 611] width 238 height 95
click at [505, 623] on input "I am complimented on my character and who I am as a person" at bounding box center [488, 611] width 33 height 33
radio input "false"
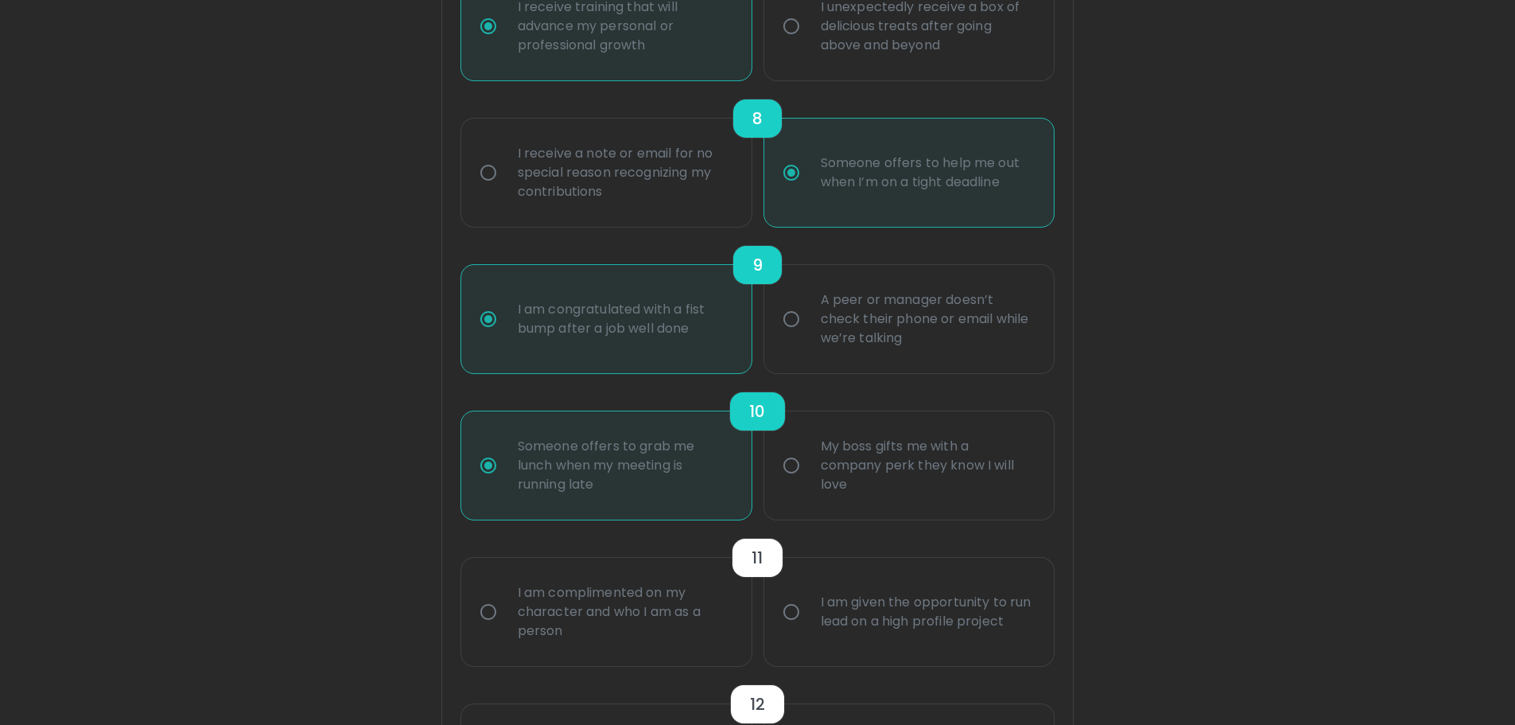
radio input "false"
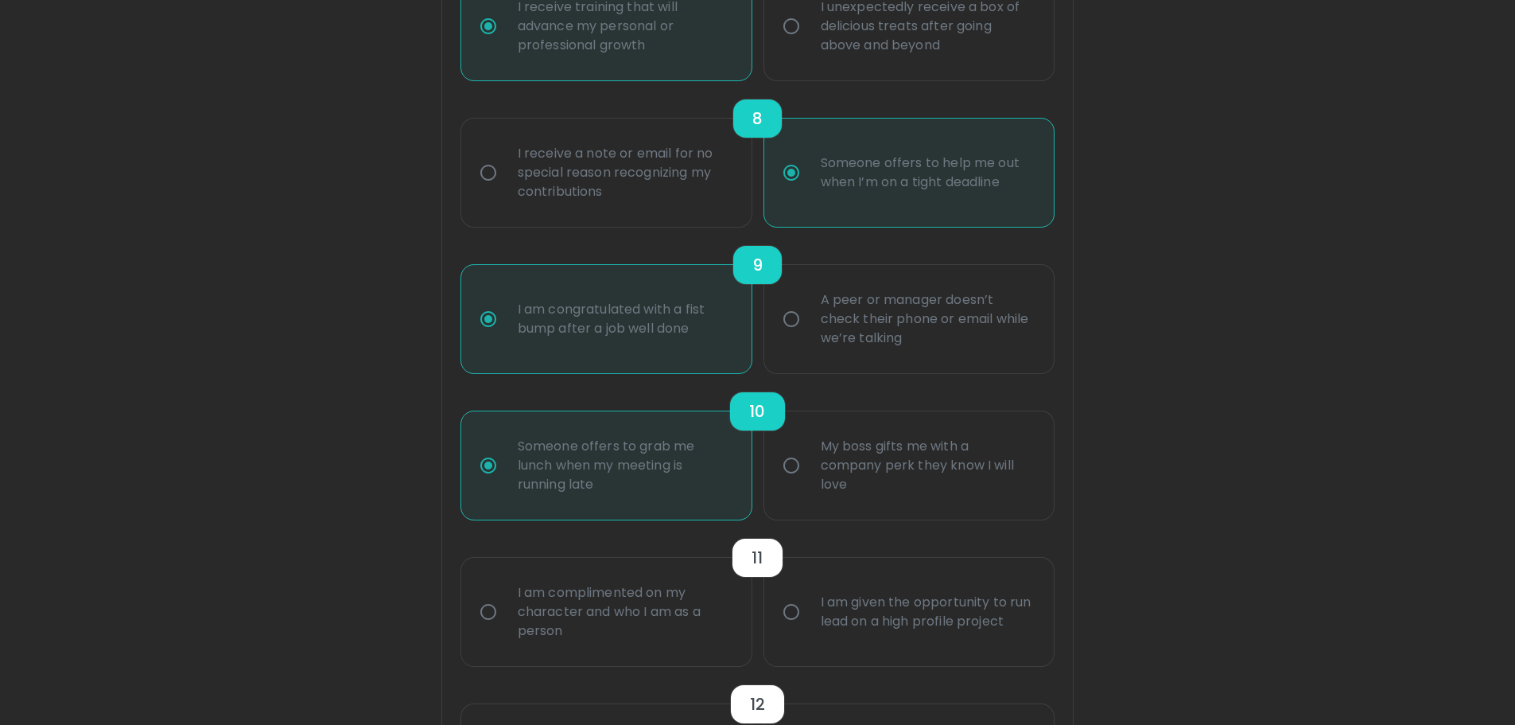
radio input "false"
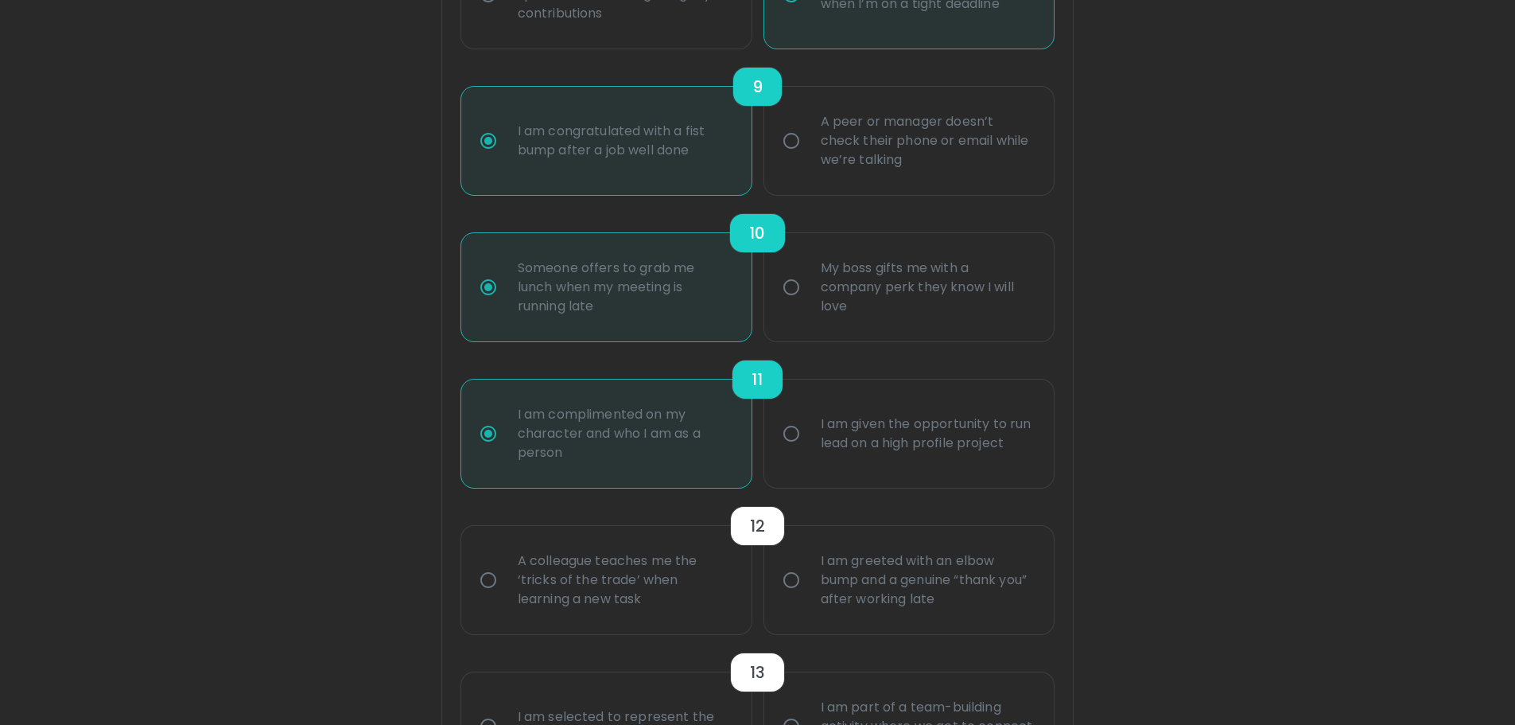
scroll to position [1532, 0]
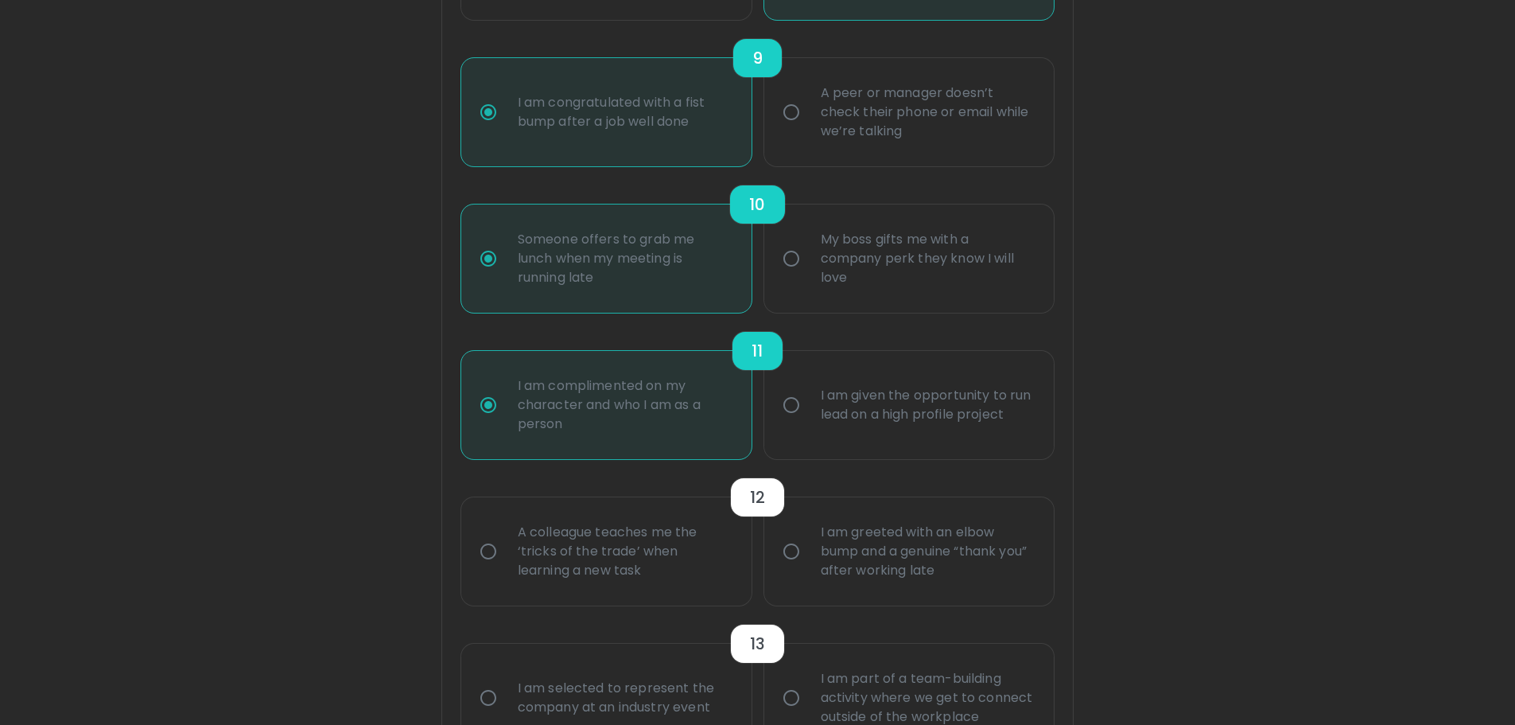
radio input "true"
click at [674, 560] on div "A colleague teaches me the ‘tricks of the trade’ when learning a new task" at bounding box center [624, 550] width 238 height 95
click at [505, 560] on input "A colleague teaches me the ‘tricks of the trade’ when learning a new task" at bounding box center [488, 550] width 33 height 33
radio input "false"
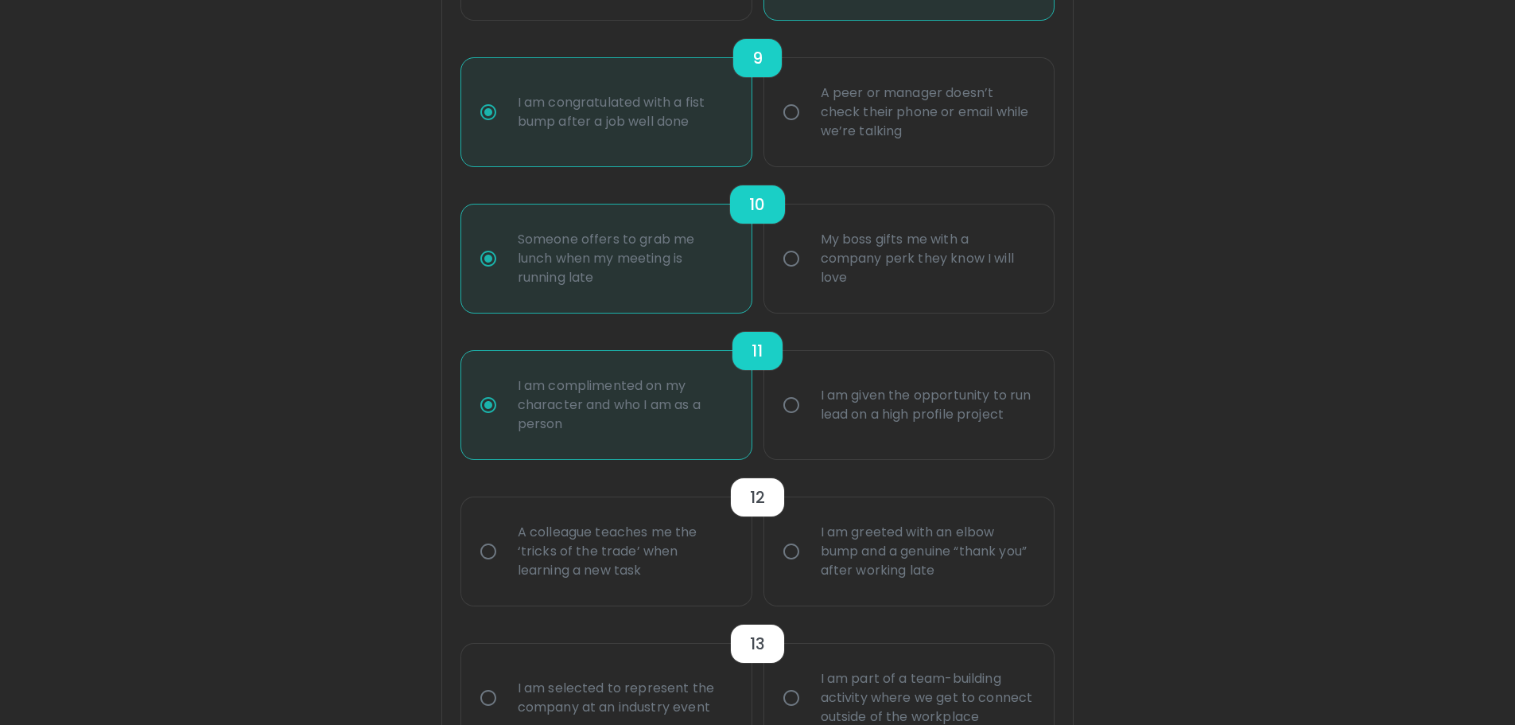
radio input "false"
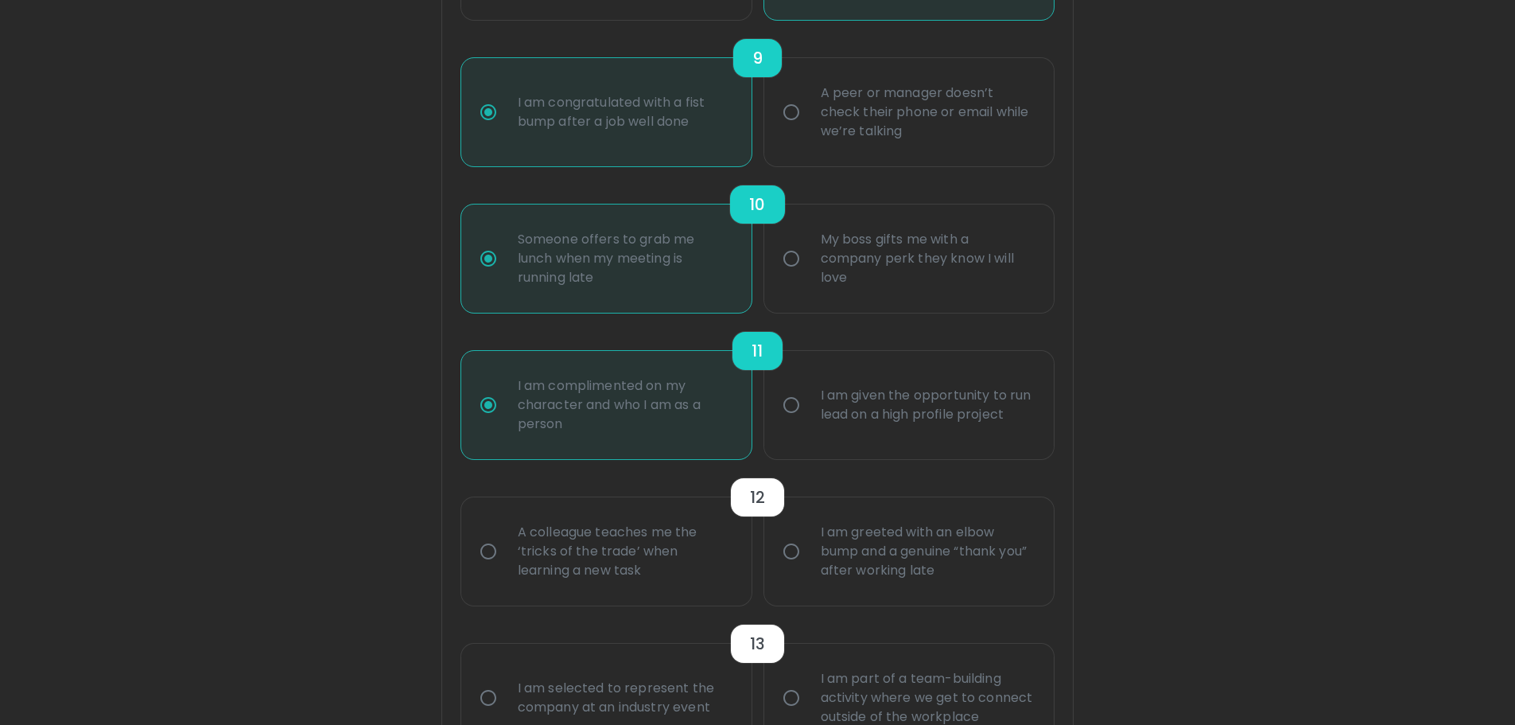
radio input "false"
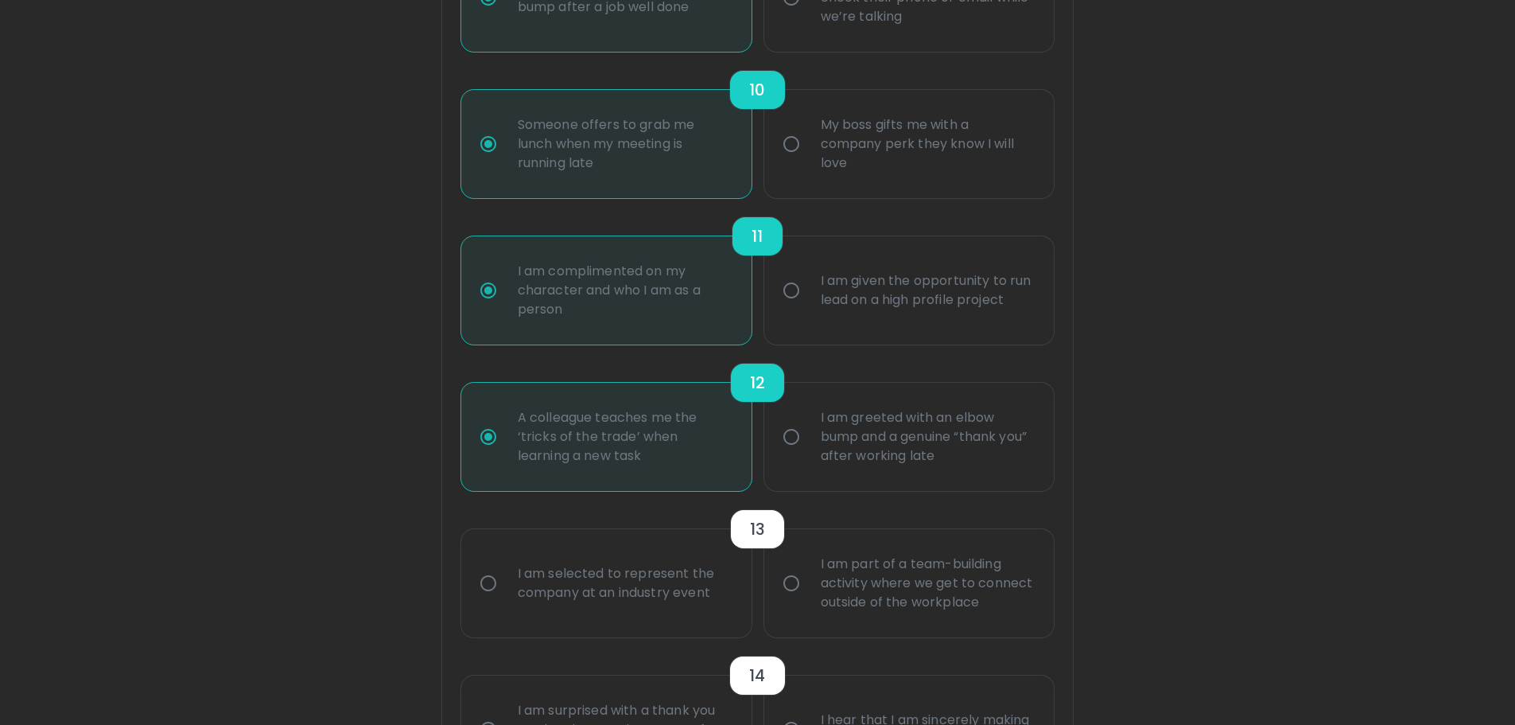
scroll to position [1659, 0]
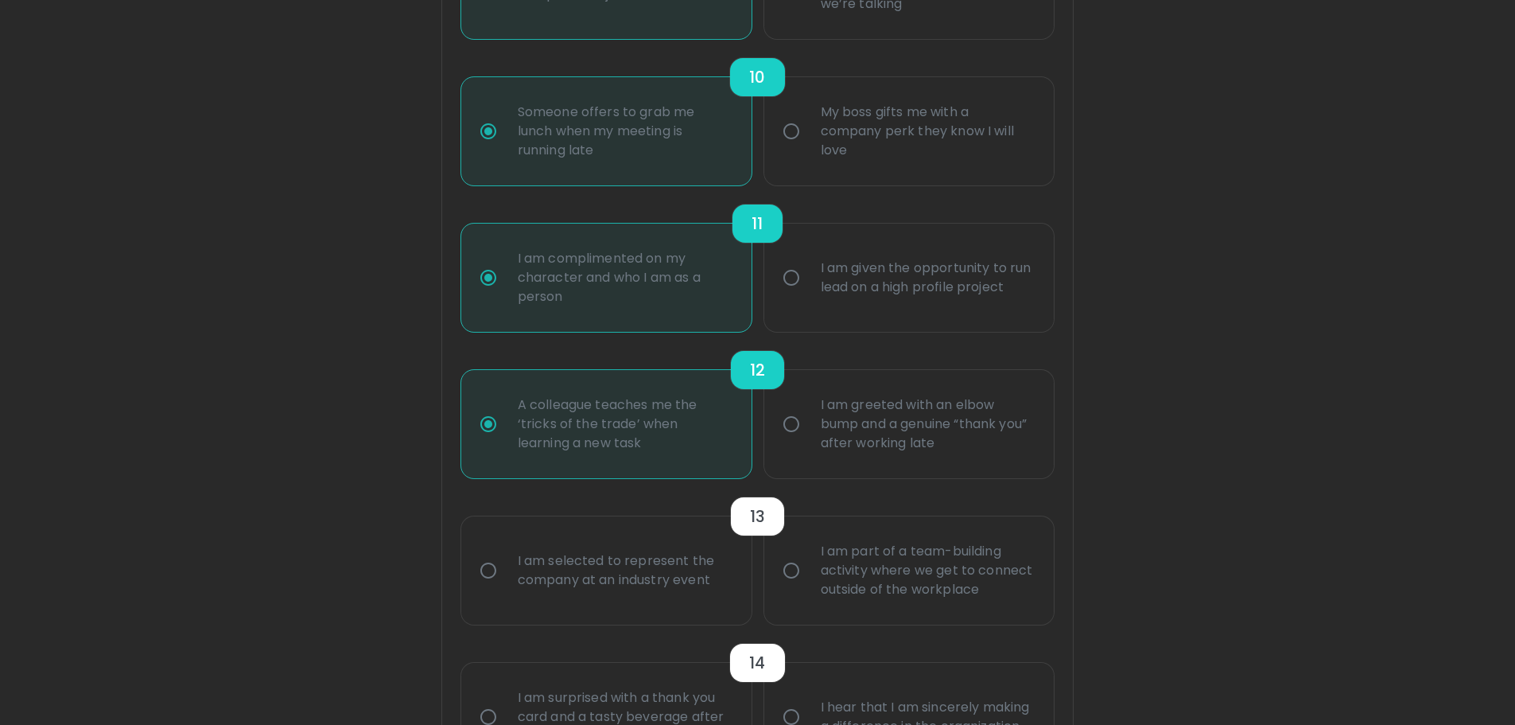
radio input "true"
drag, startPoint x: 788, startPoint y: 578, endPoint x: 799, endPoint y: 572, distance: 12.1
click at [788, 577] on input "I am part of a team-building activity where we get to connect outside of the wo…" at bounding box center [791, 570] width 33 height 33
radio input "false"
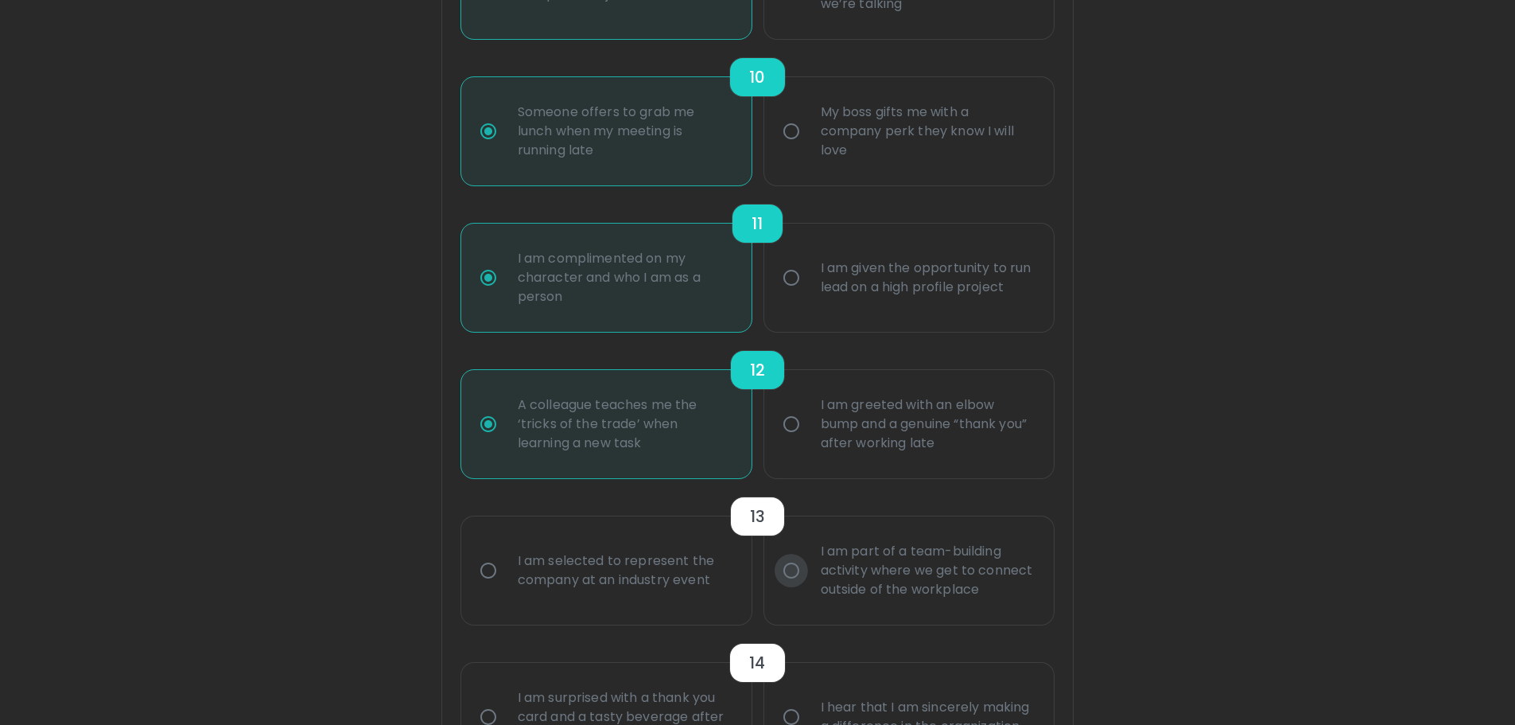
radio input "false"
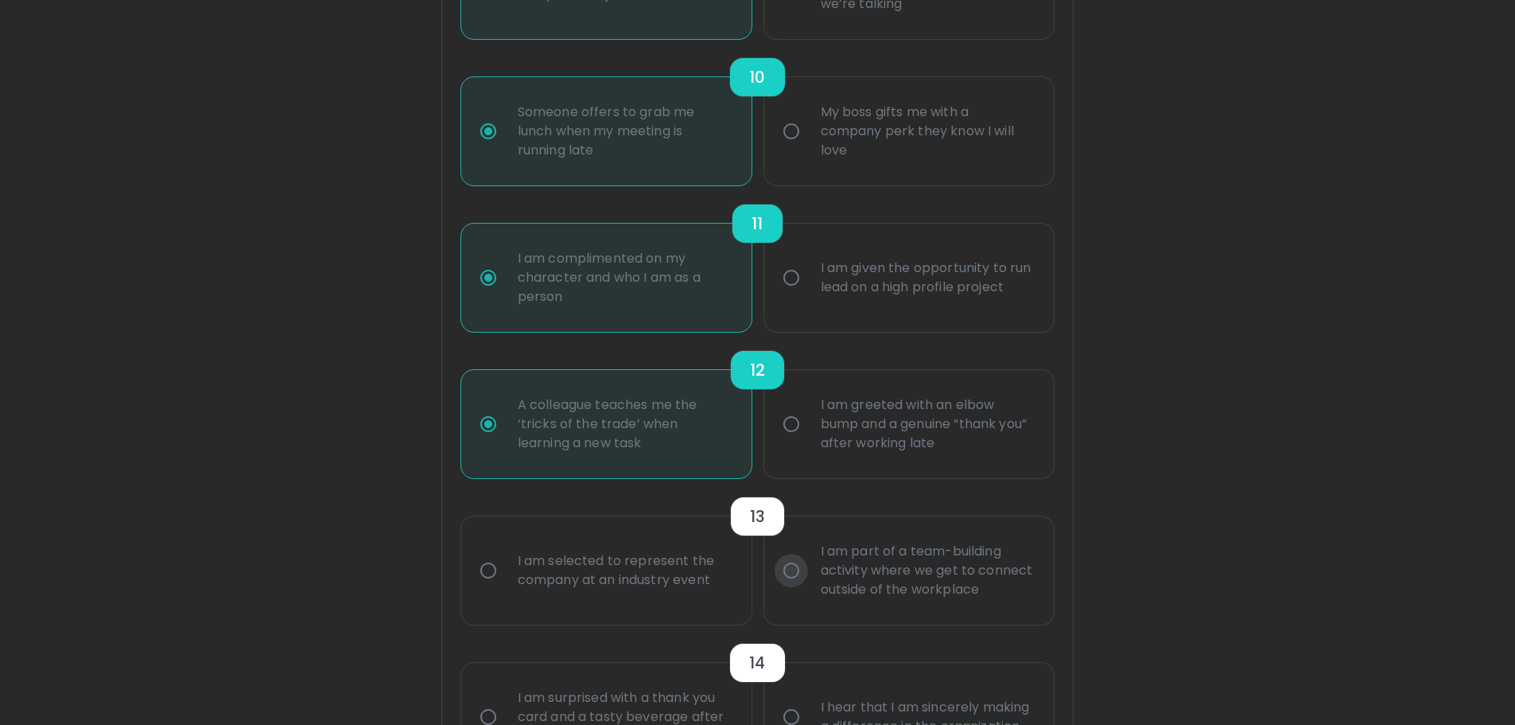
radio input "false"
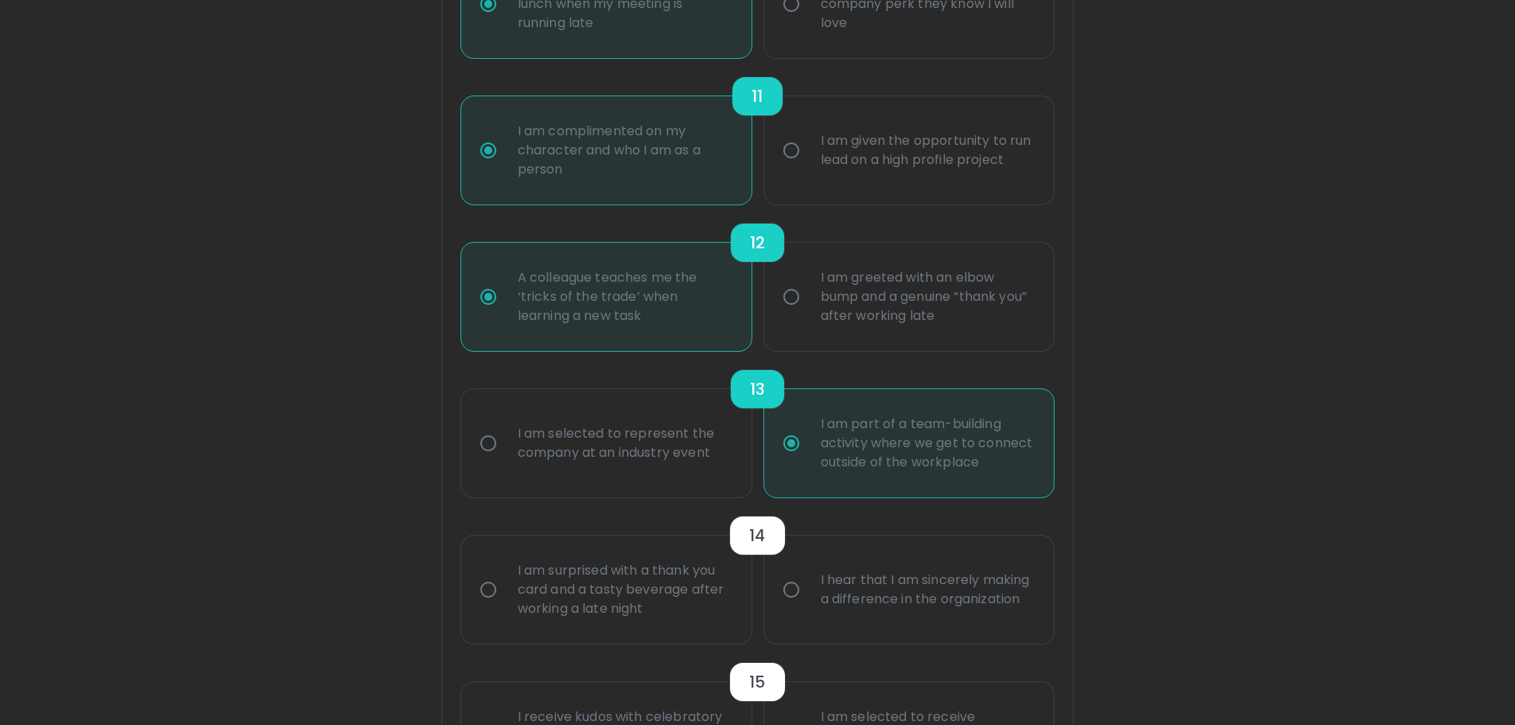
scroll to position [1866, 0]
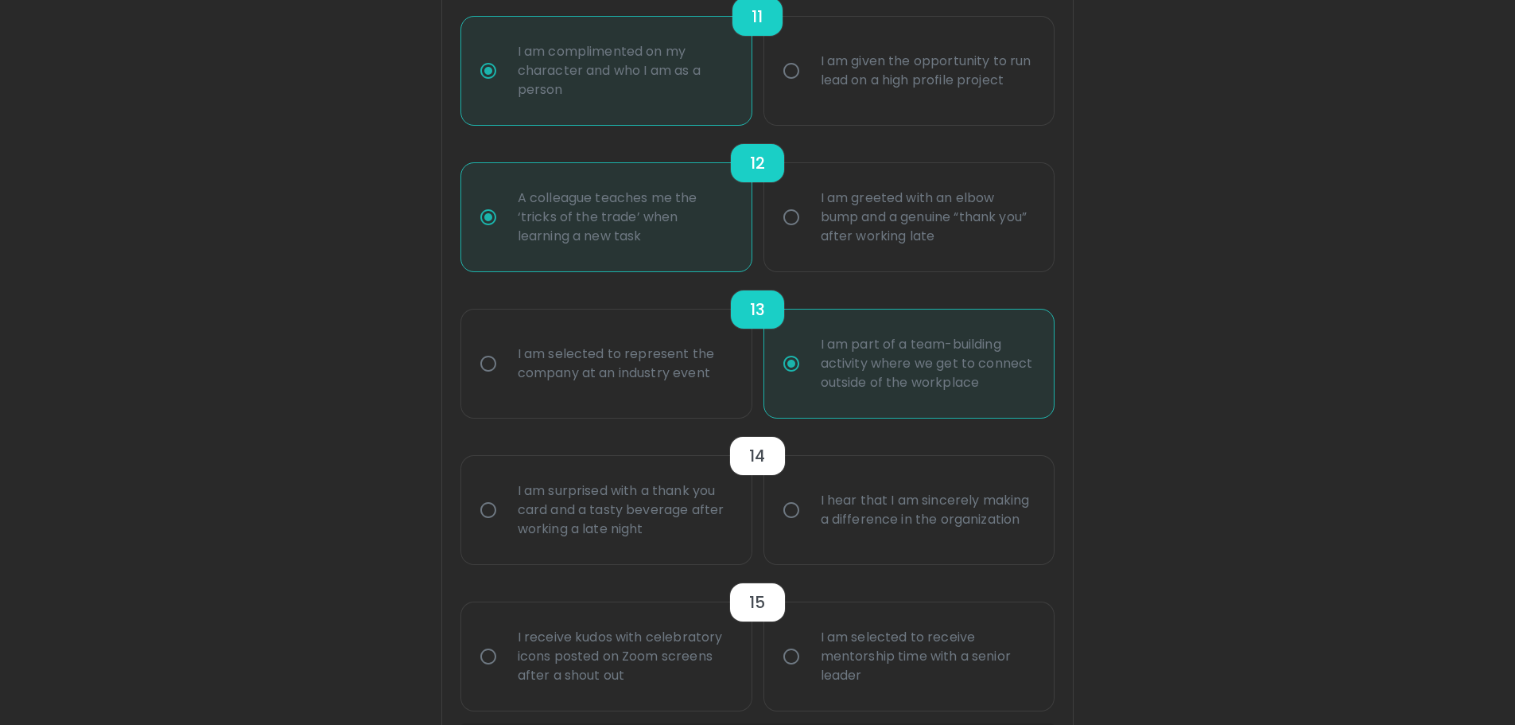
radio input "true"
click at [787, 504] on input "I hear that I am sincerely making a difference in the organization" at bounding box center [791, 509] width 33 height 33
radio input "false"
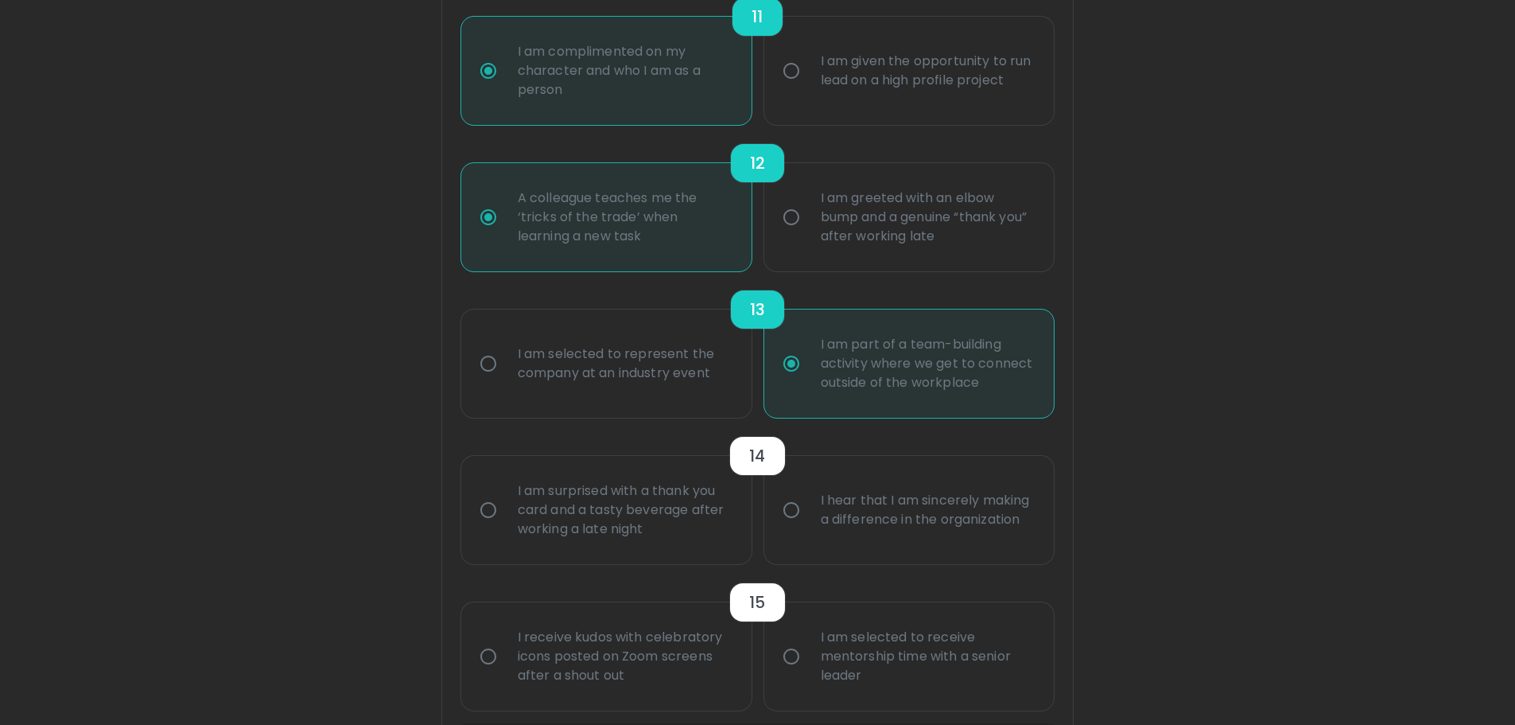
radio input "false"
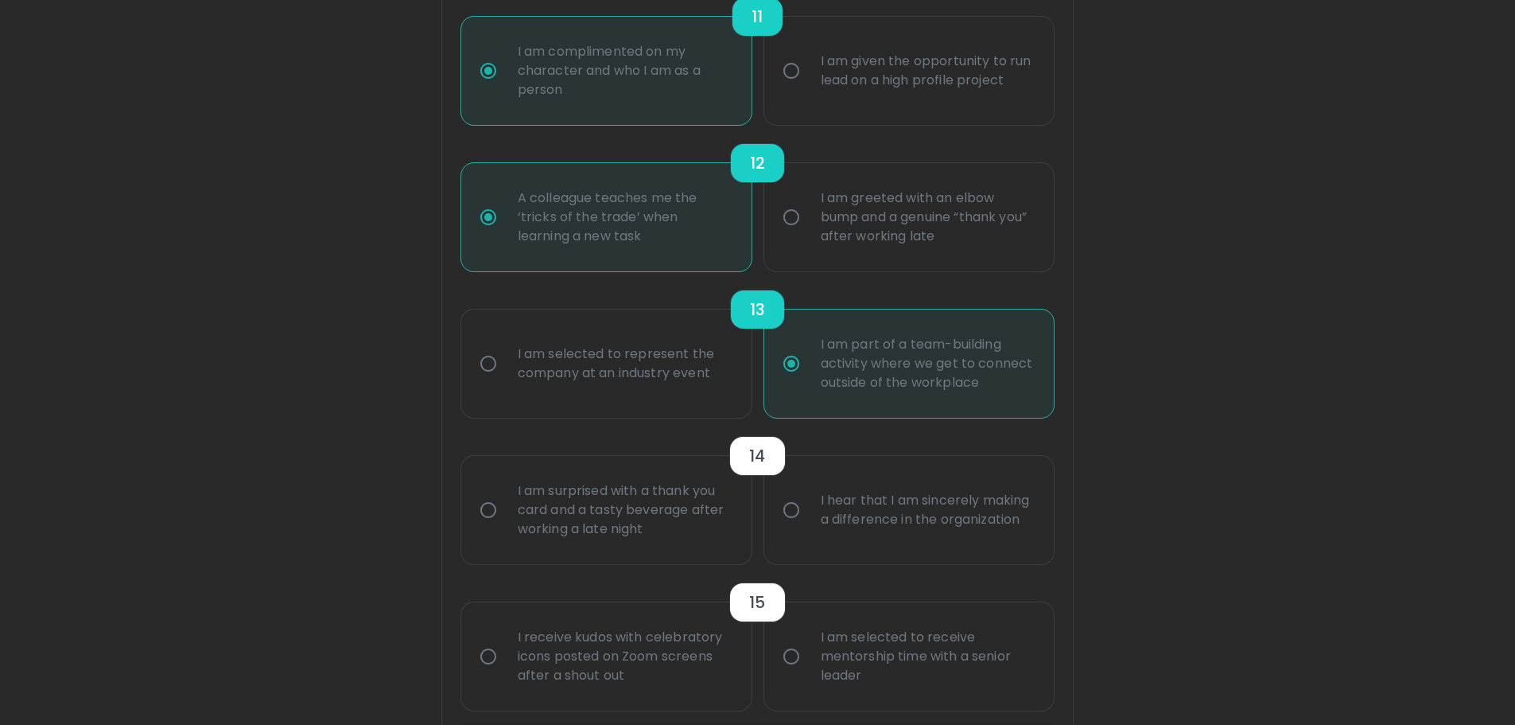
radio input "false"
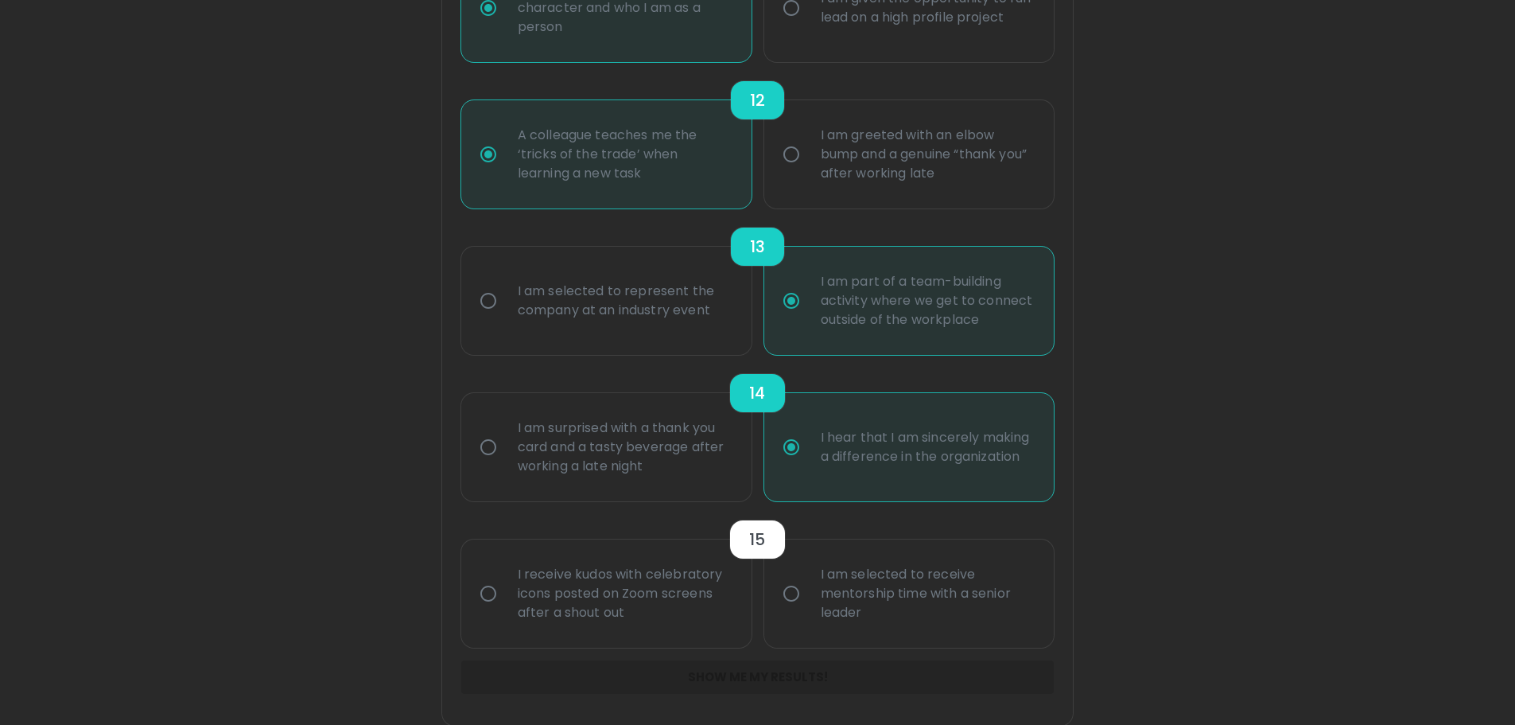
scroll to position [1930, 0]
radio input "true"
click at [618, 595] on div "I receive kudos with celebratory icons posted on Zoom screens after a shout out" at bounding box center [624, 592] width 238 height 95
click at [505, 595] on input "I receive kudos with celebratory icons posted on Zoom screens after a shout out" at bounding box center [488, 592] width 33 height 33
radio input "false"
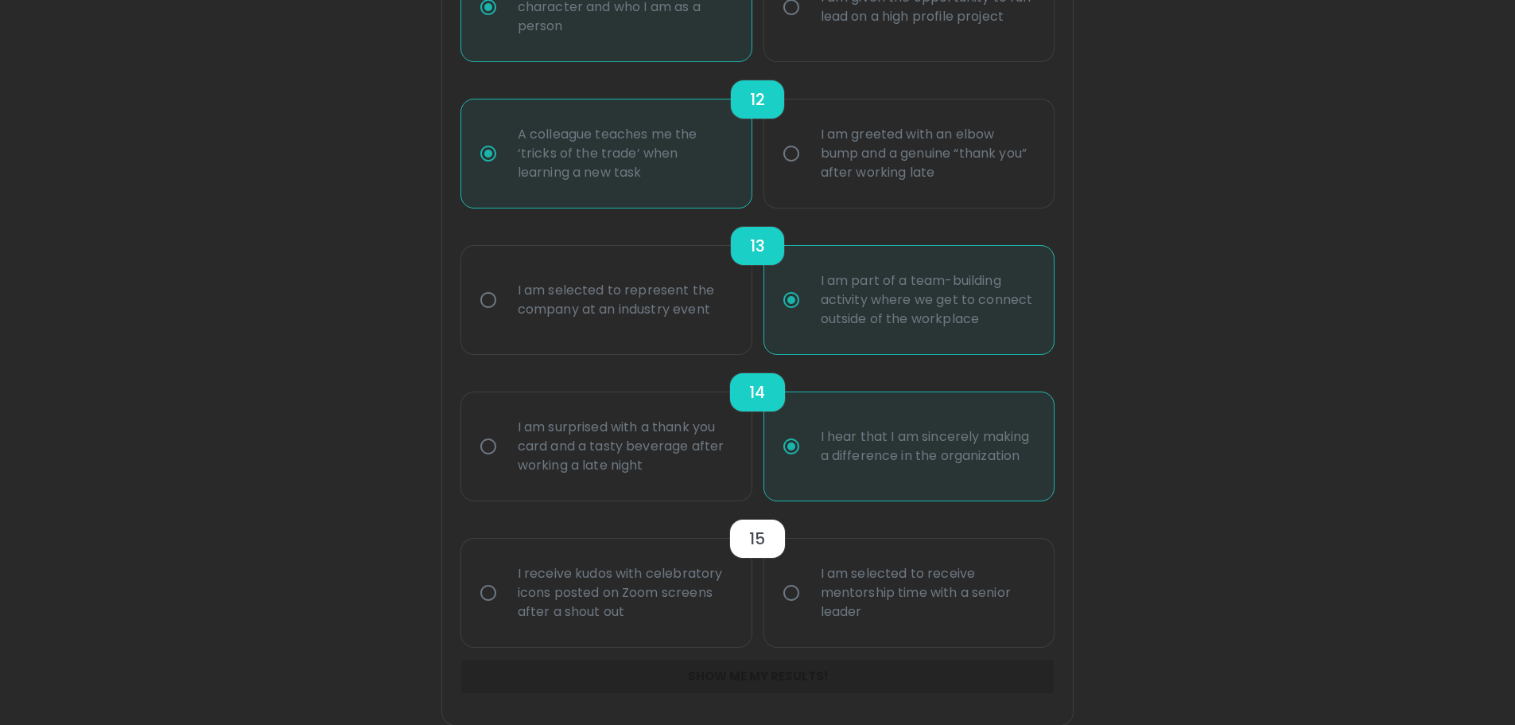
radio input "false"
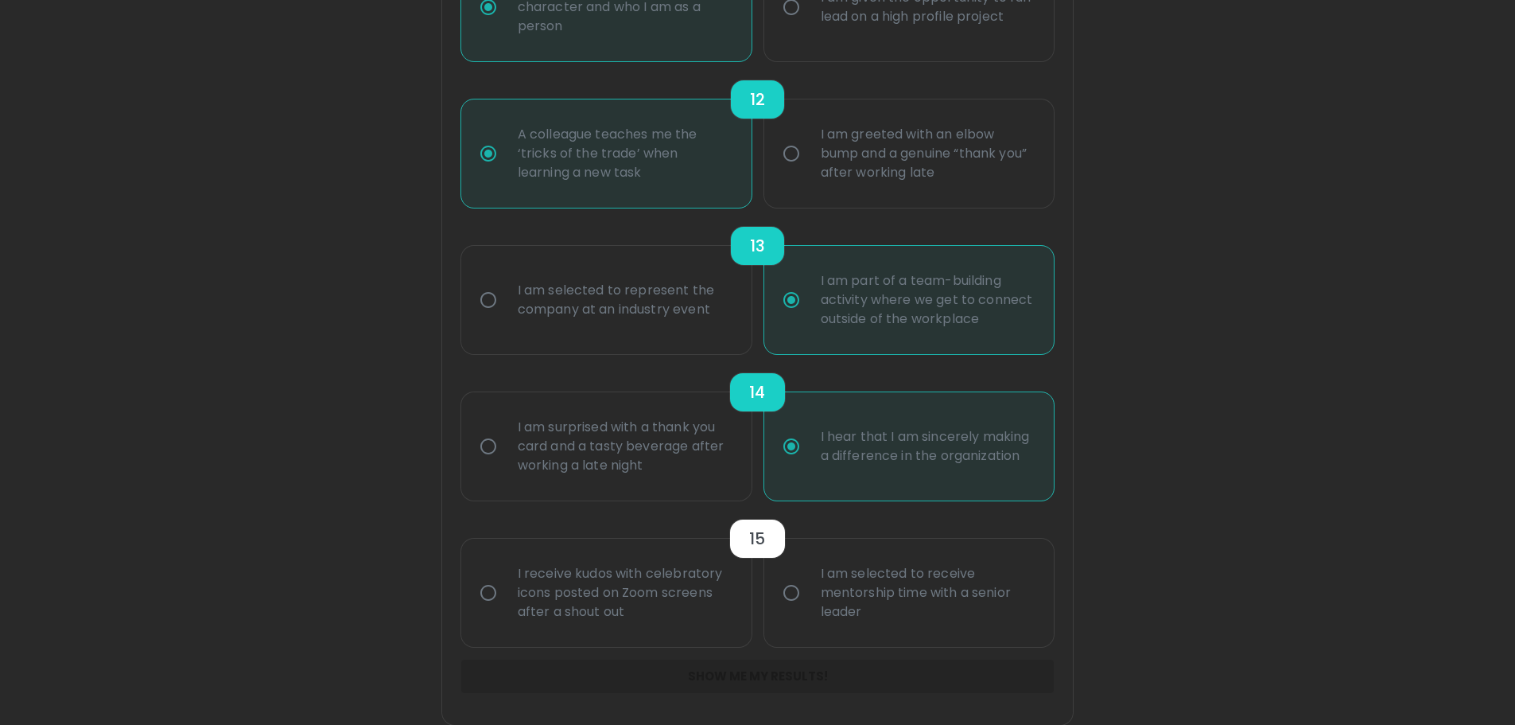
radio input "false"
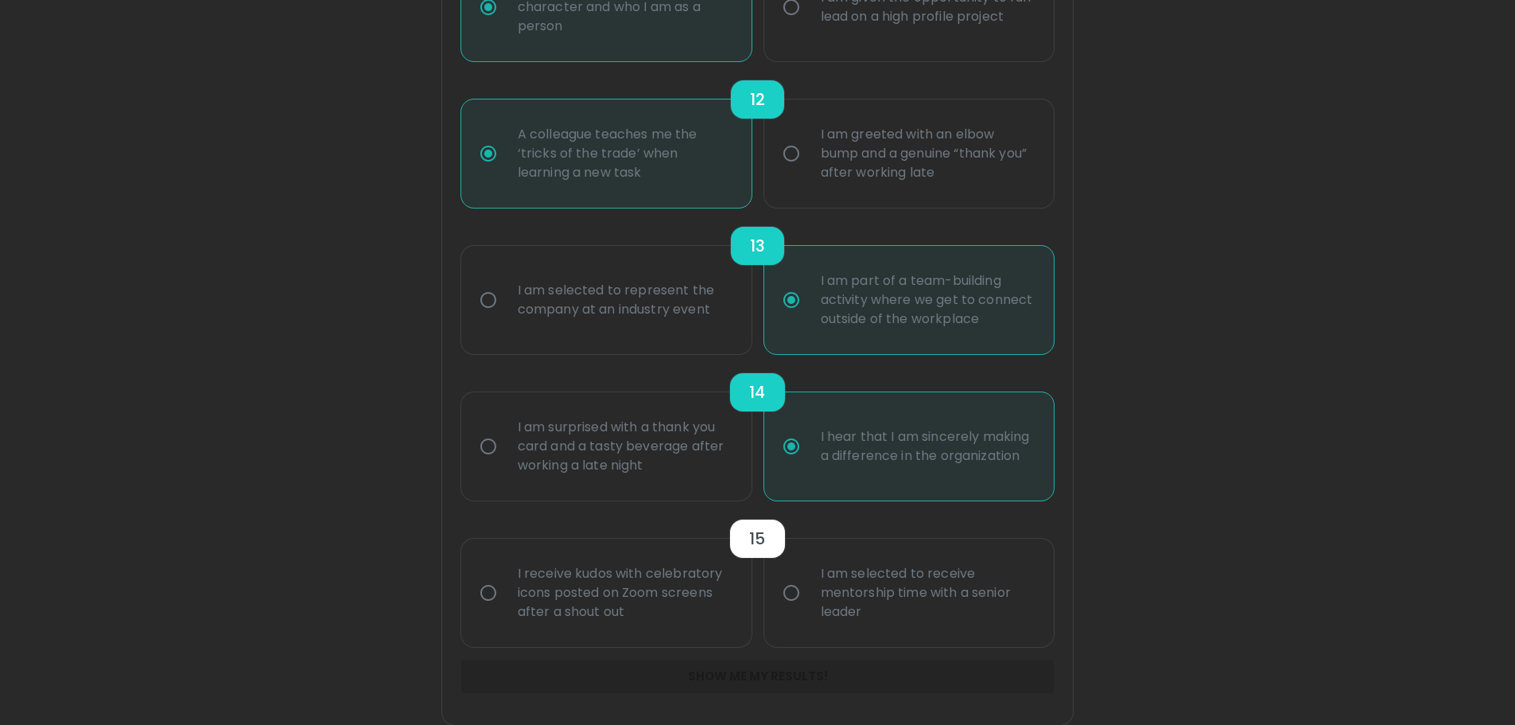
radio input "false"
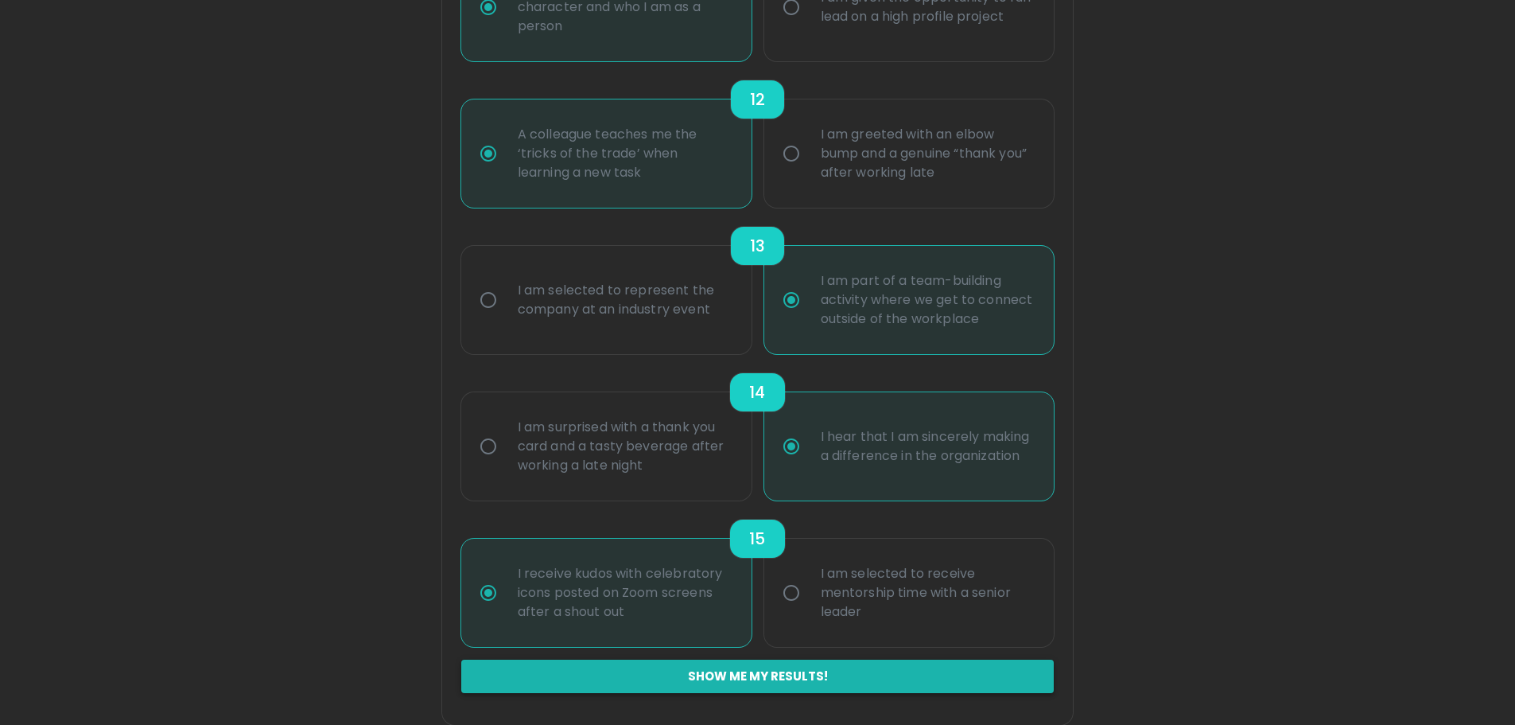
radio input "true"
drag, startPoint x: 710, startPoint y: 661, endPoint x: 706, endPoint y: 671, distance: 11.4
drag, startPoint x: 706, startPoint y: 671, endPoint x: 659, endPoint y: 686, distance: 48.3
click at [655, 688] on button "Show me my results!" at bounding box center [757, 675] width 593 height 33
radio input "false"
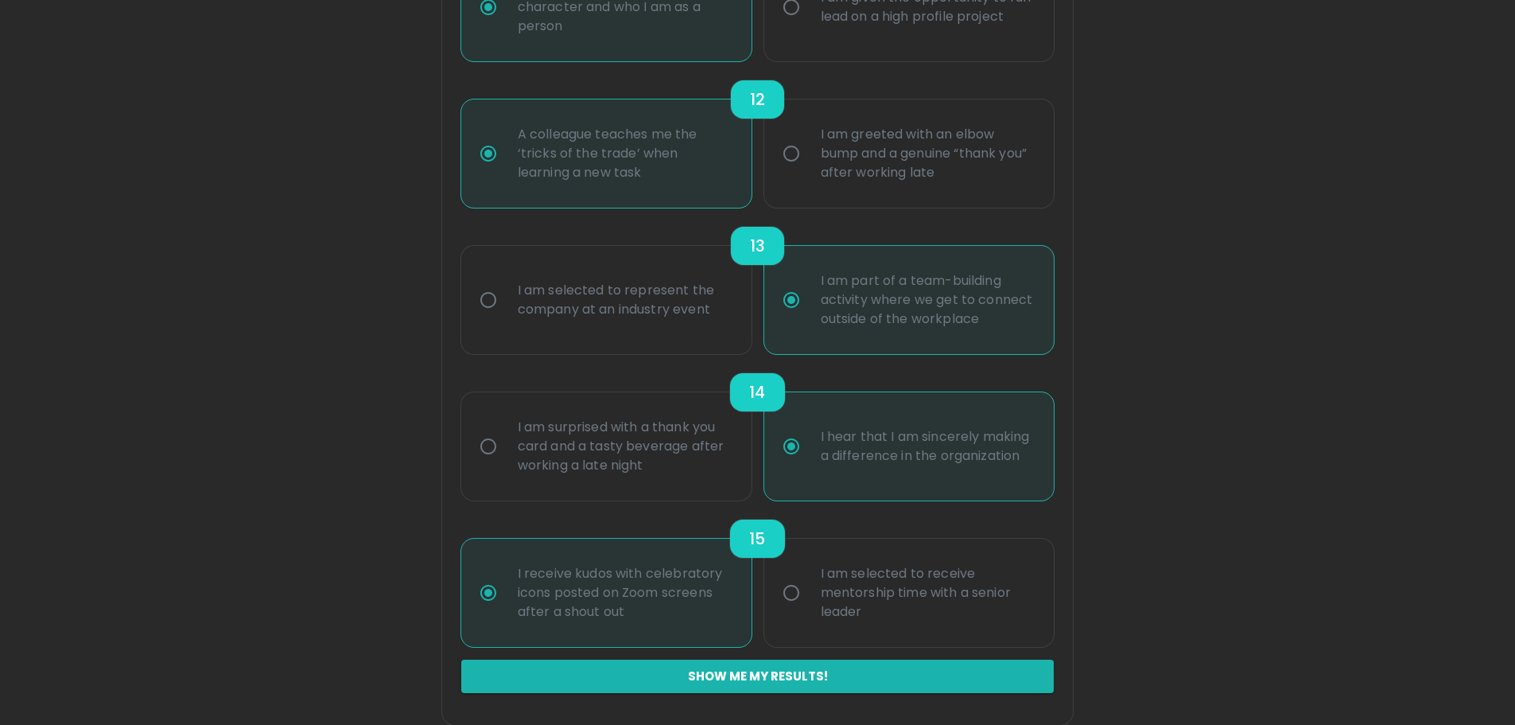
radio input "false"
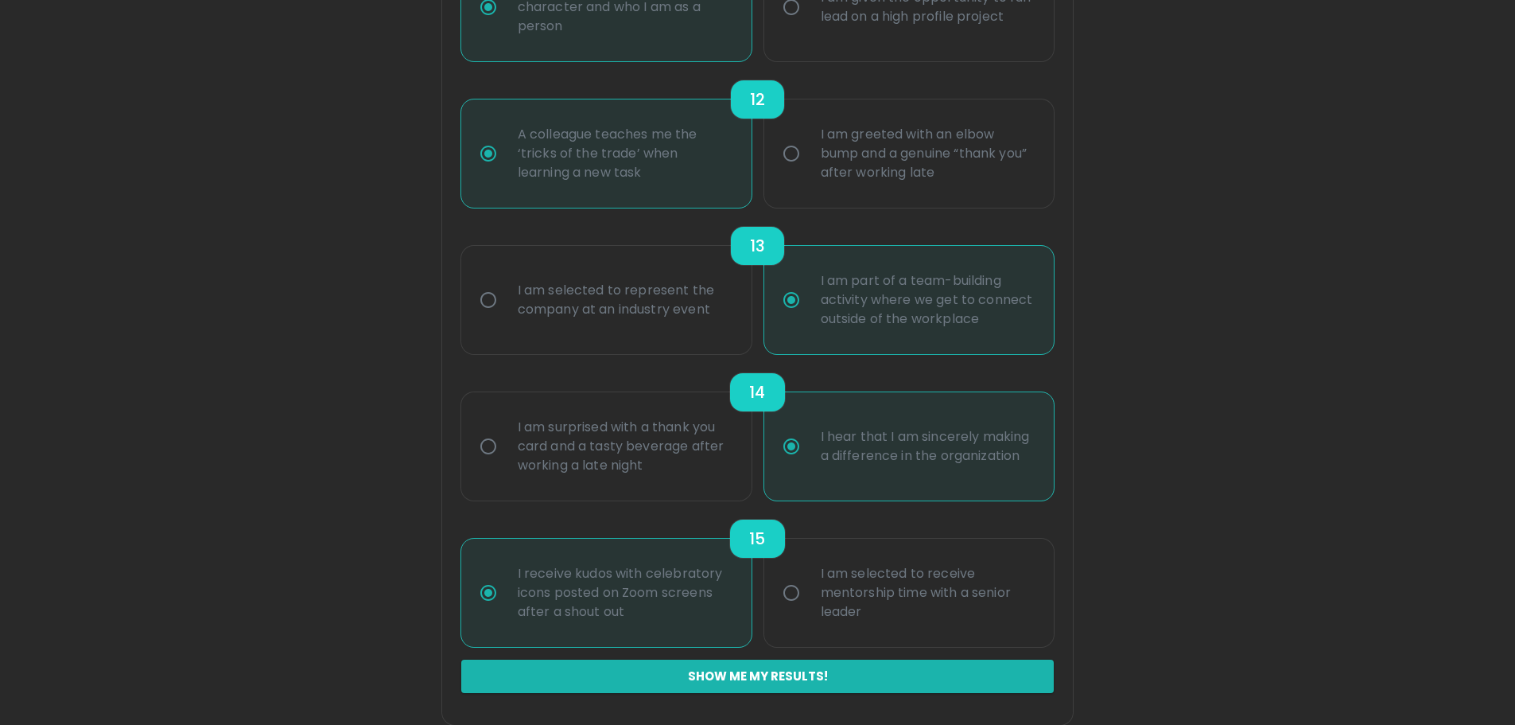
radio input "false"
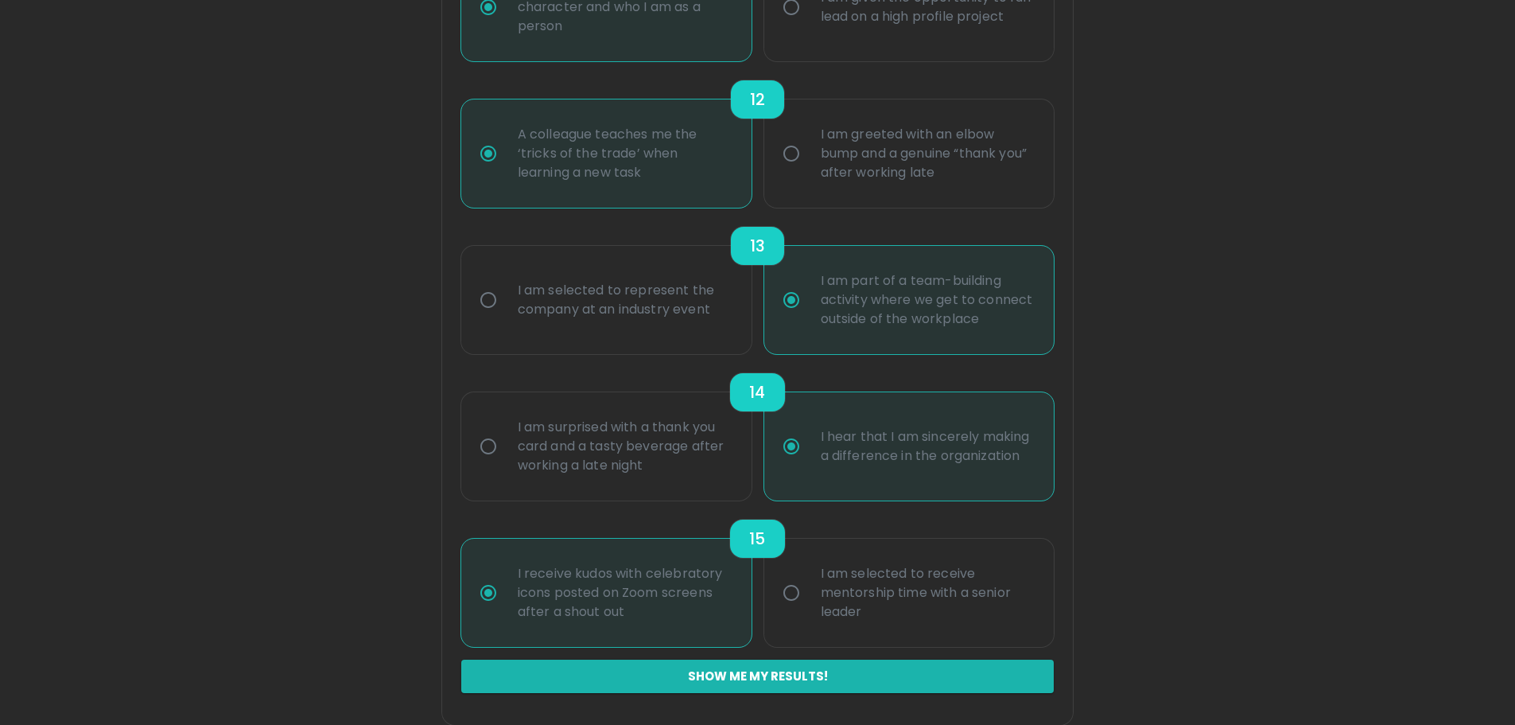
radio input "false"
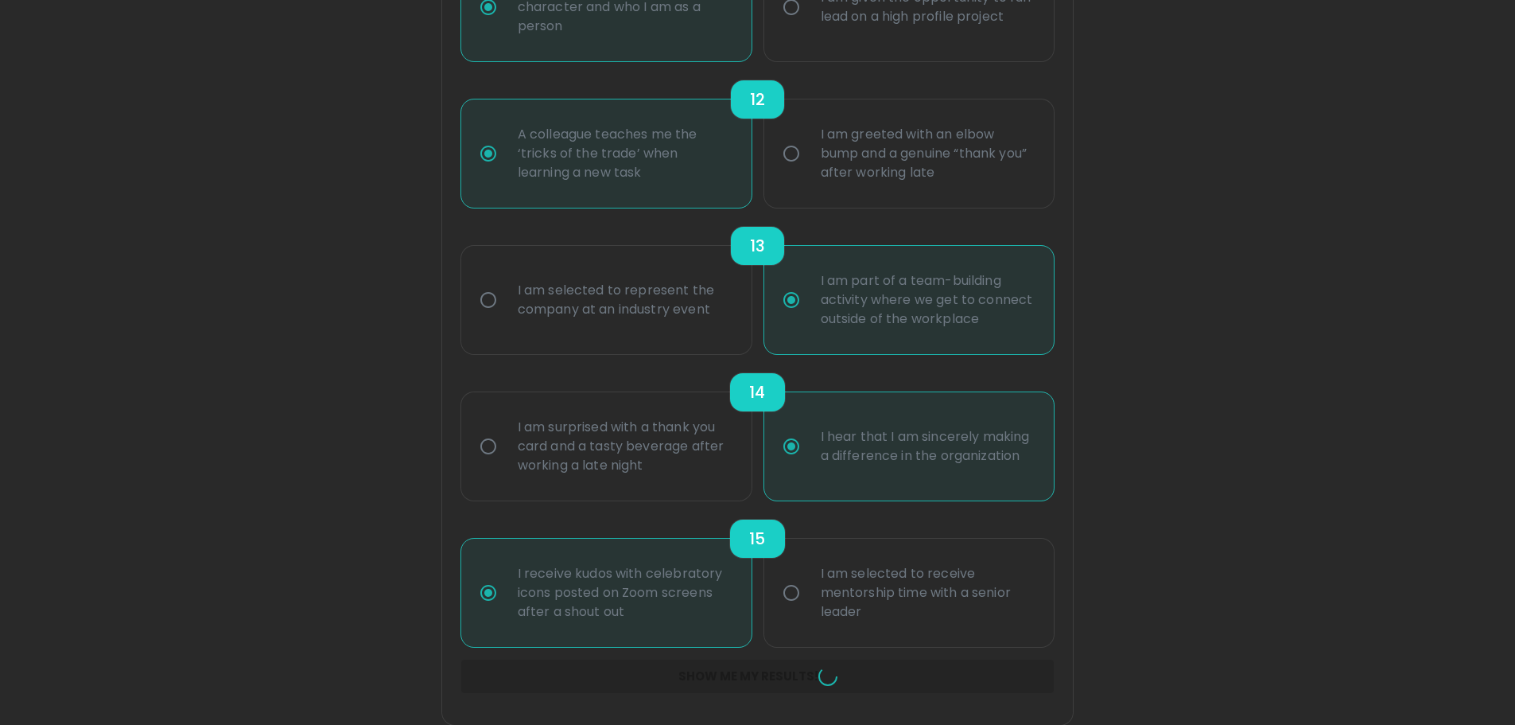
radio input "false"
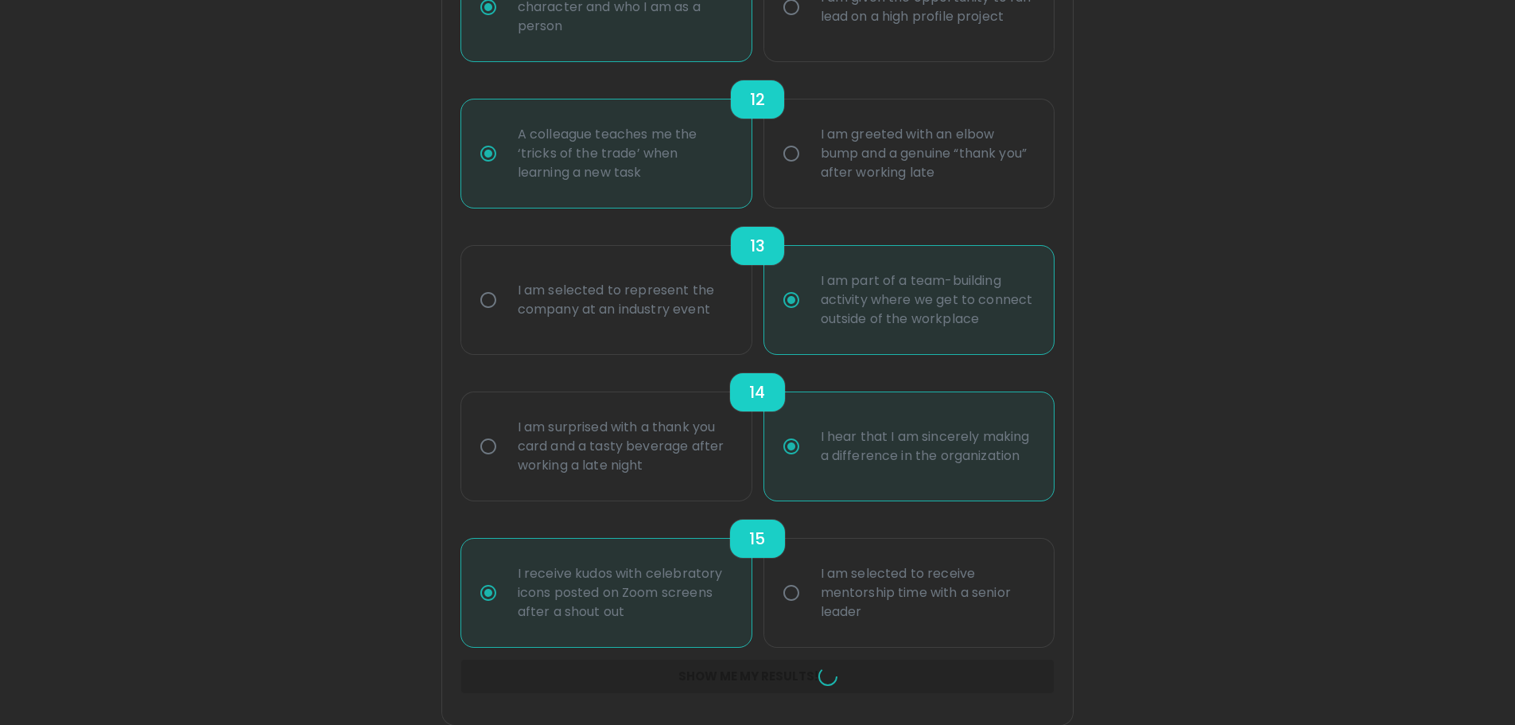
radio input "false"
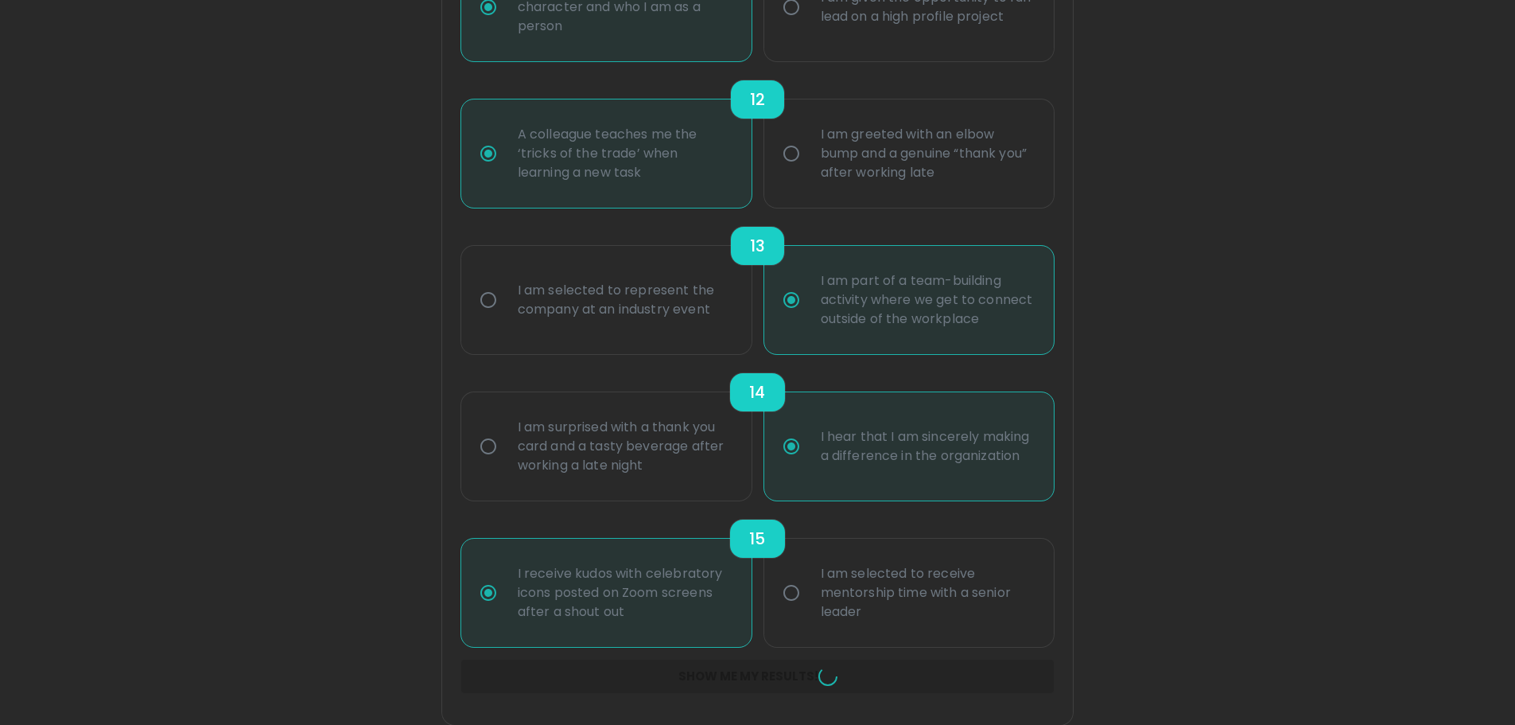
radio input "false"
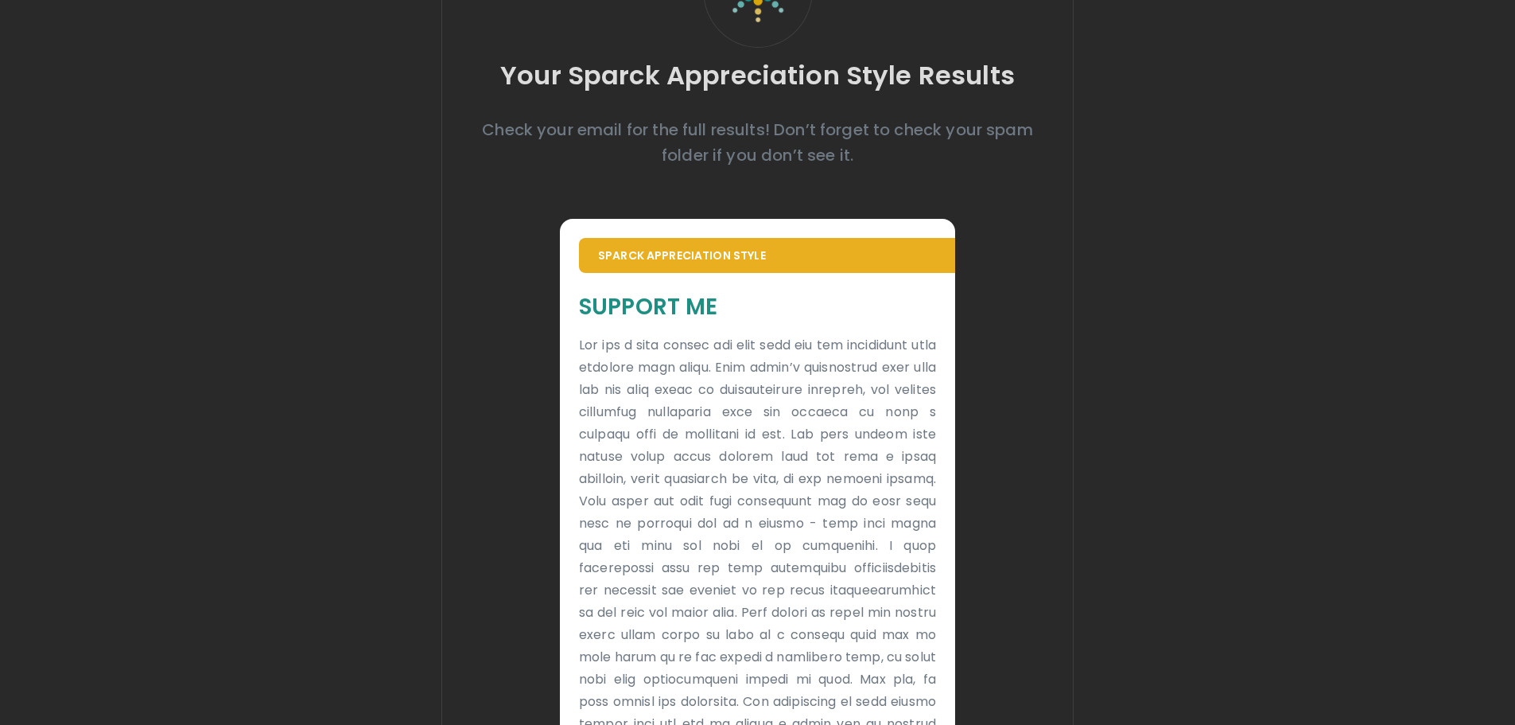
scroll to position [159, 0]
